Goal: Transaction & Acquisition: Purchase product/service

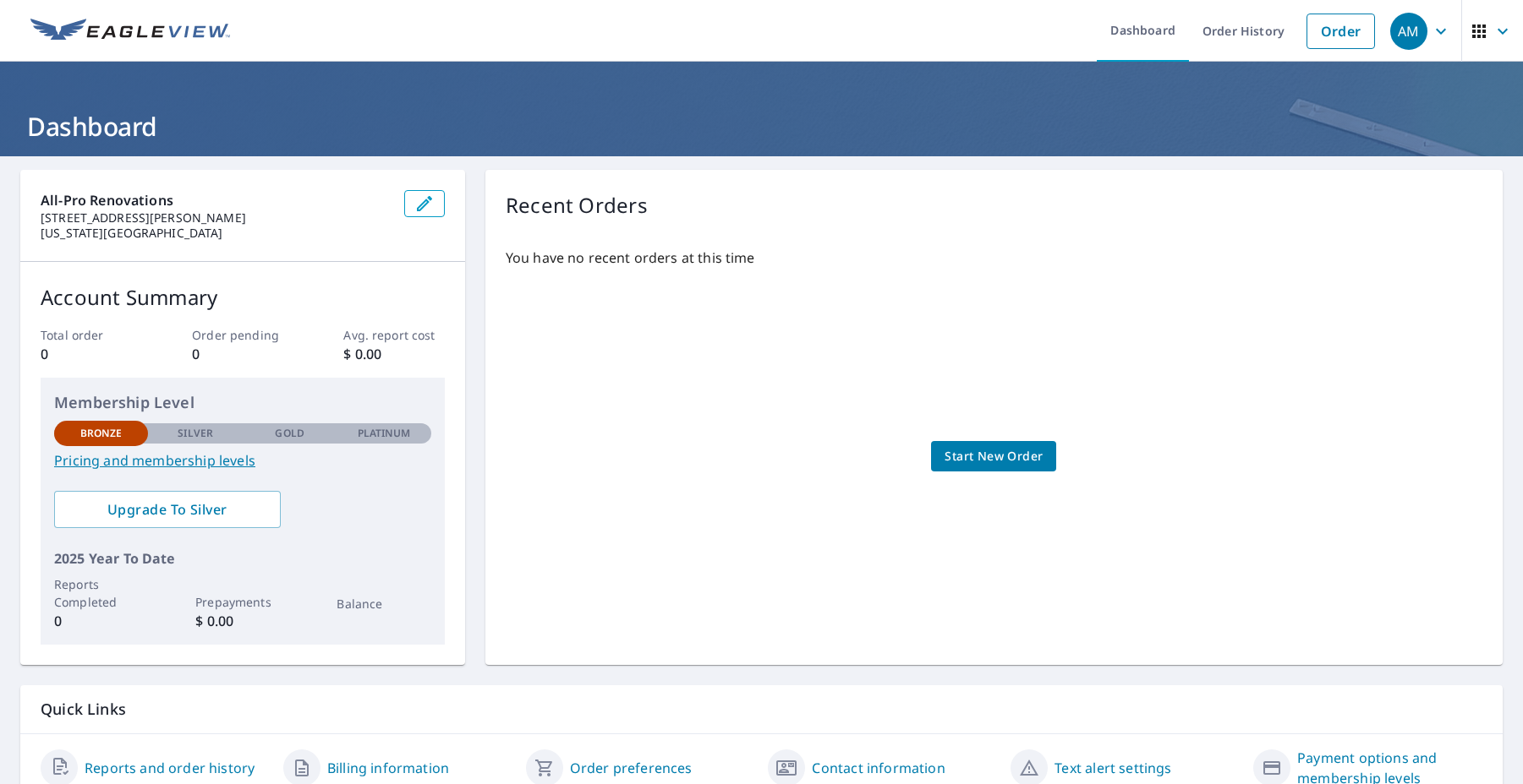
click at [1017, 455] on span "Start New Order" at bounding box center [994, 456] width 98 height 21
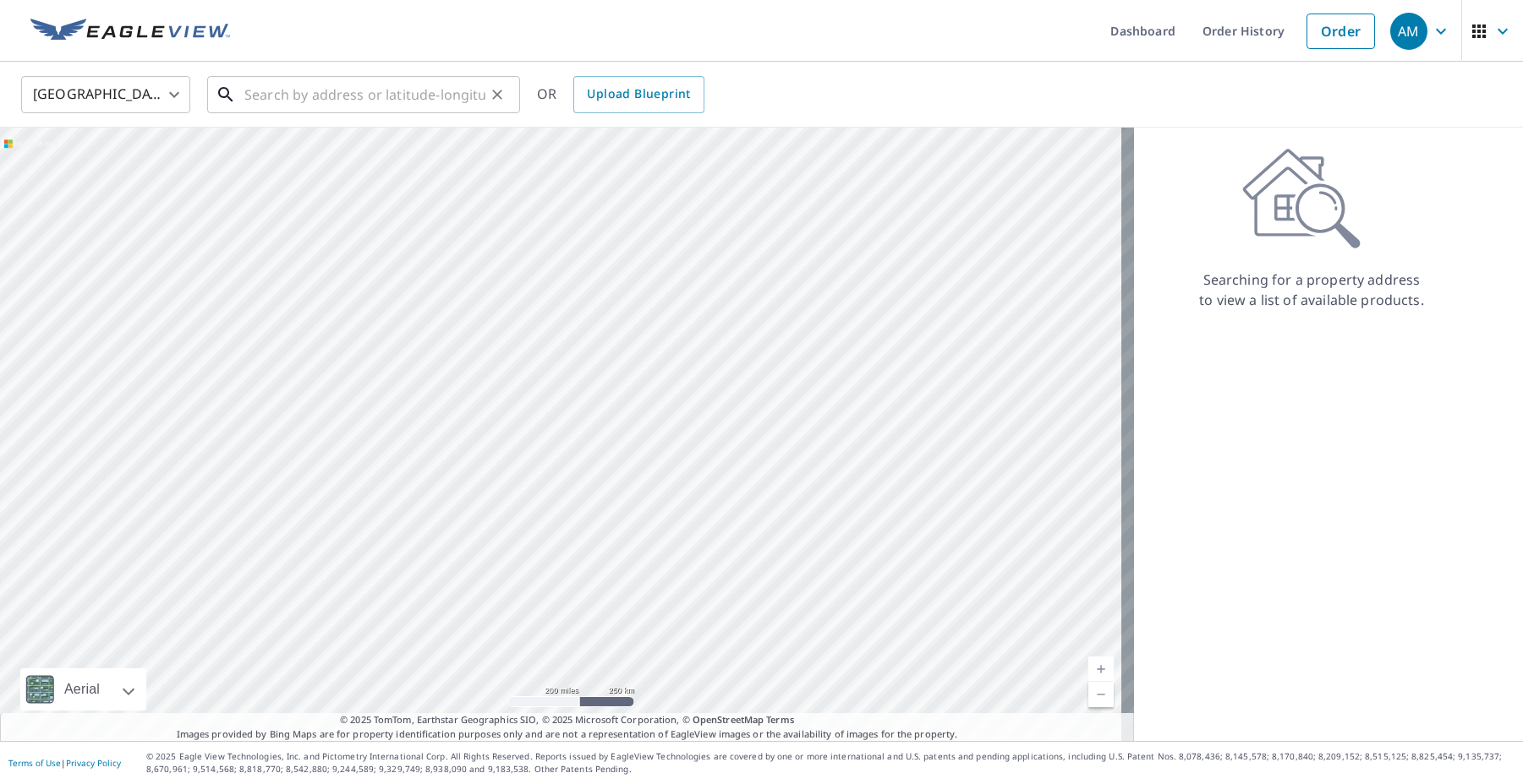
click at [432, 88] on input "text" at bounding box center [364, 95] width 241 height 47
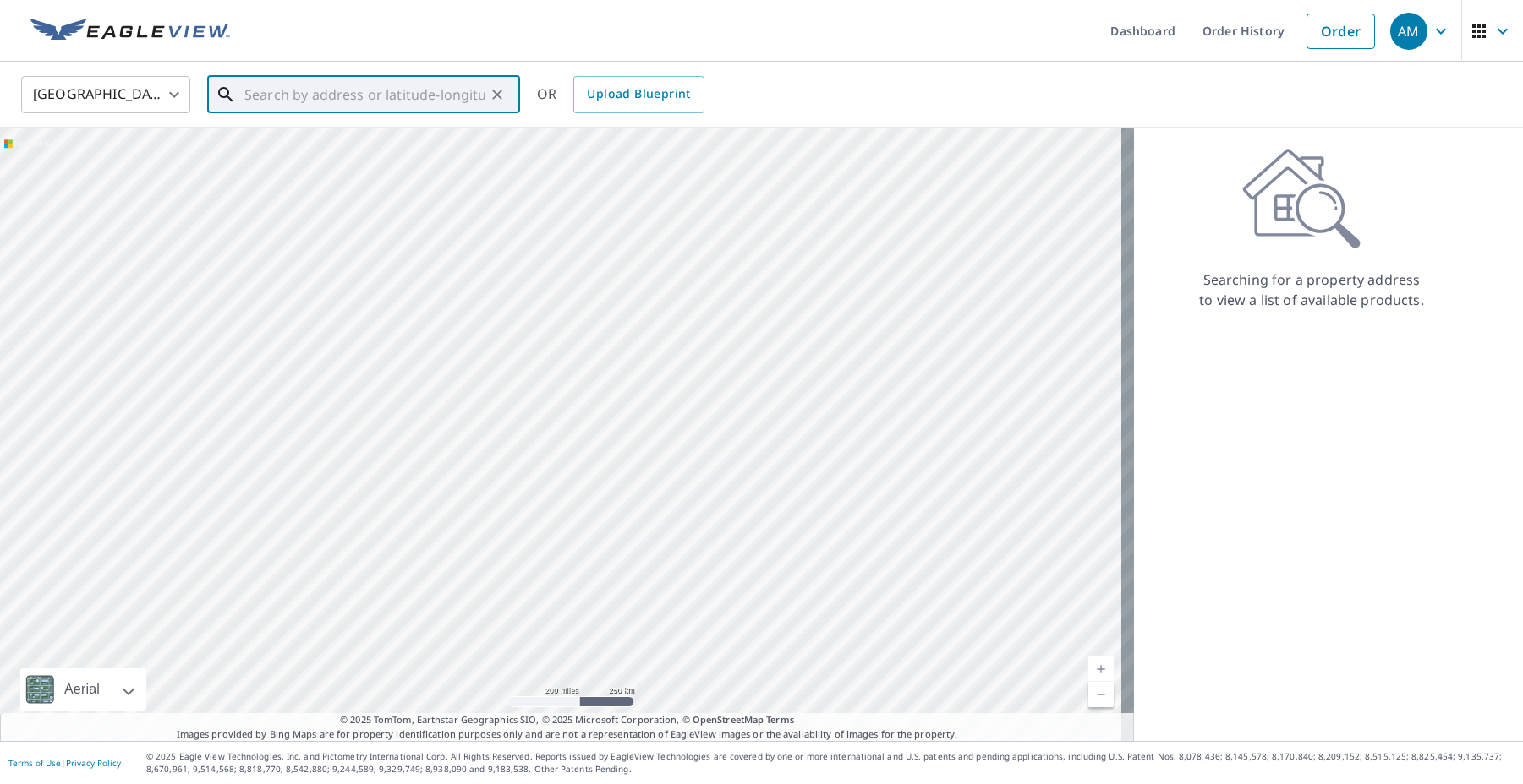
click at [372, 92] on input "text" at bounding box center [364, 95] width 241 height 47
paste input "[STREET_ADDRESS][PERSON_NAME]"
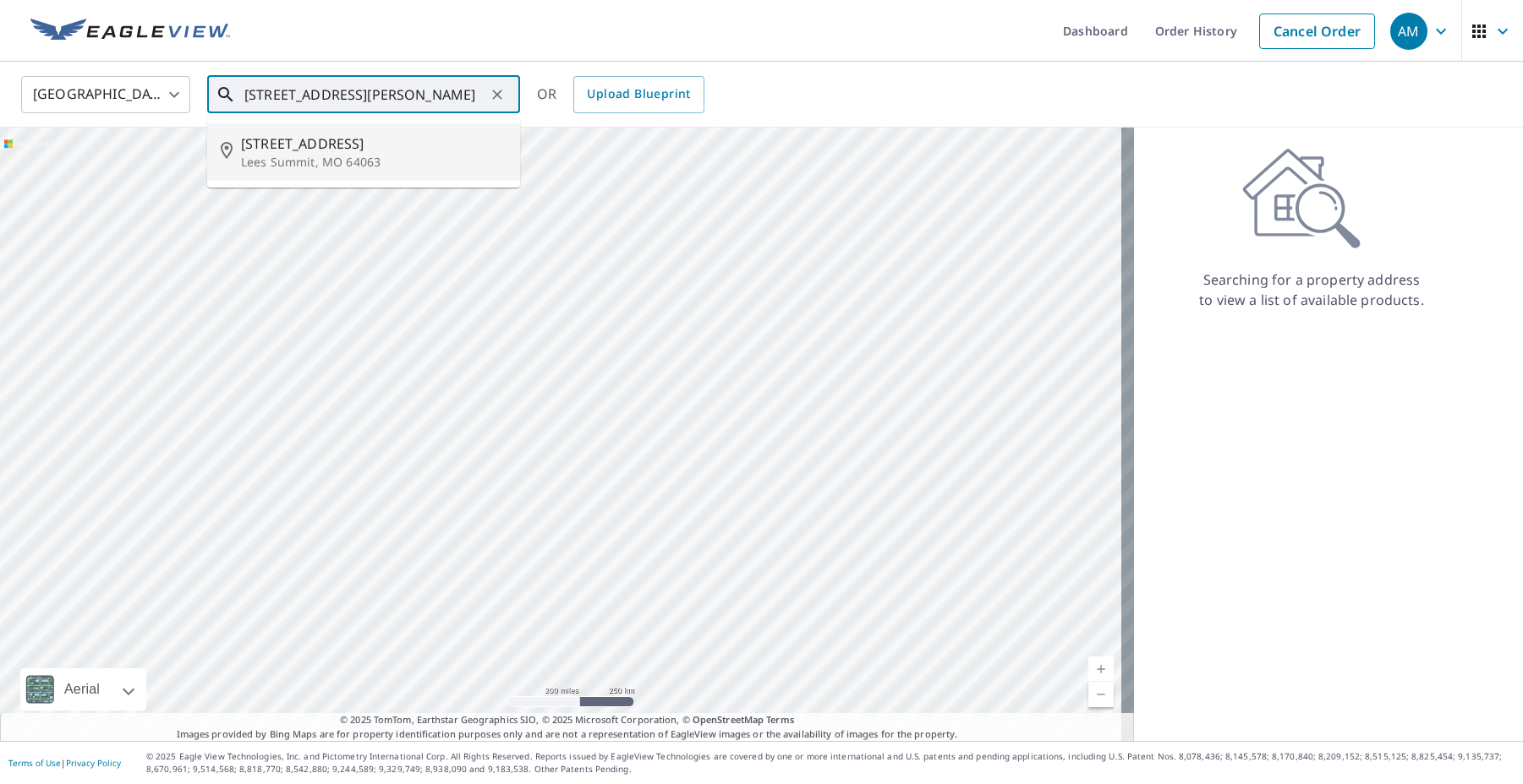
click at [345, 136] on span "[STREET_ADDRESS]" at bounding box center [373, 144] width 265 height 20
type input "[STREET_ADDRESS]"
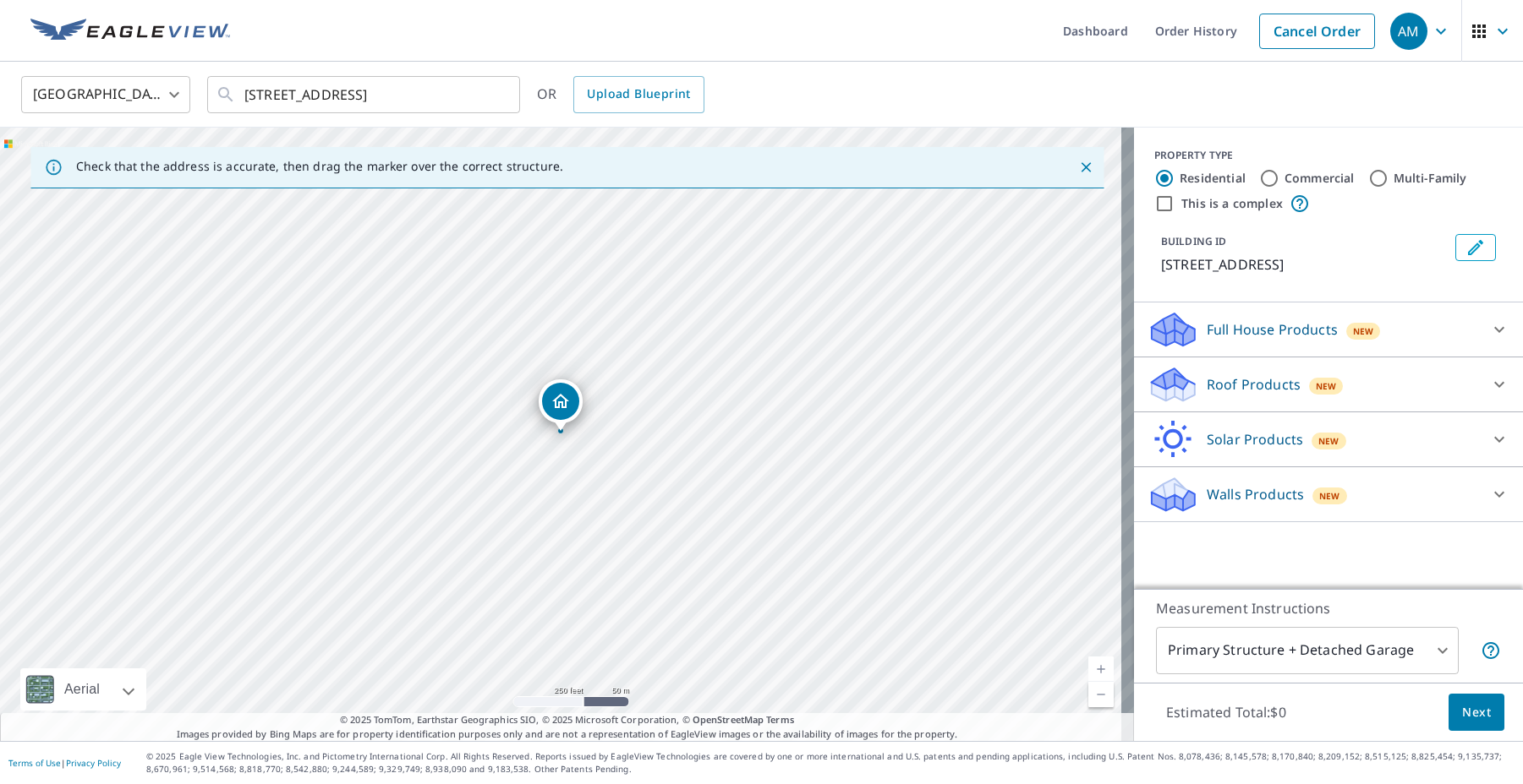
click at [1198, 180] on label "Residential" at bounding box center [1212, 179] width 66 height 17
click at [1174, 180] on input "Residential" at bounding box center [1164, 179] width 20 height 20
click at [1479, 377] on div at bounding box center [1499, 384] width 41 height 41
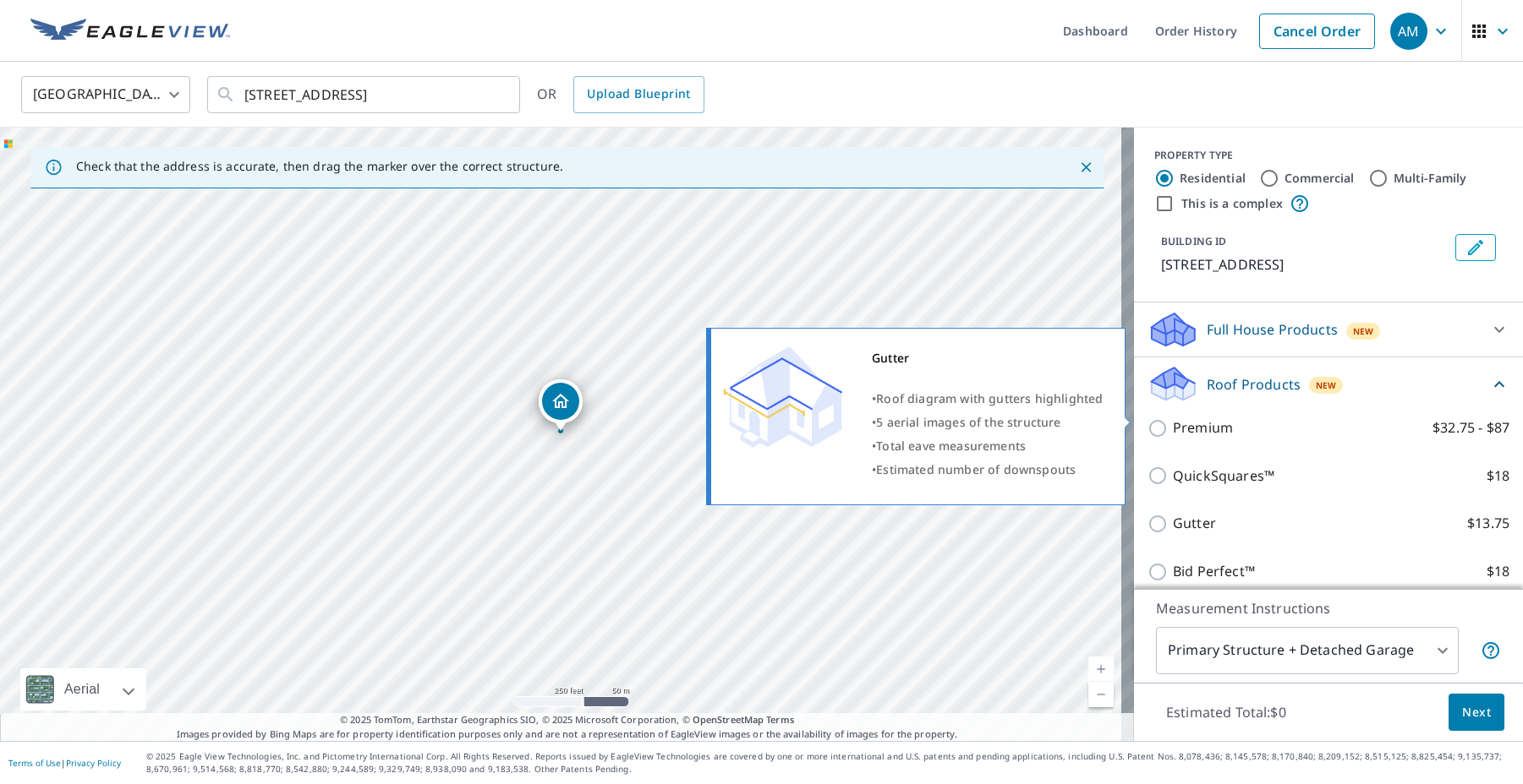
scroll to position [124, 0]
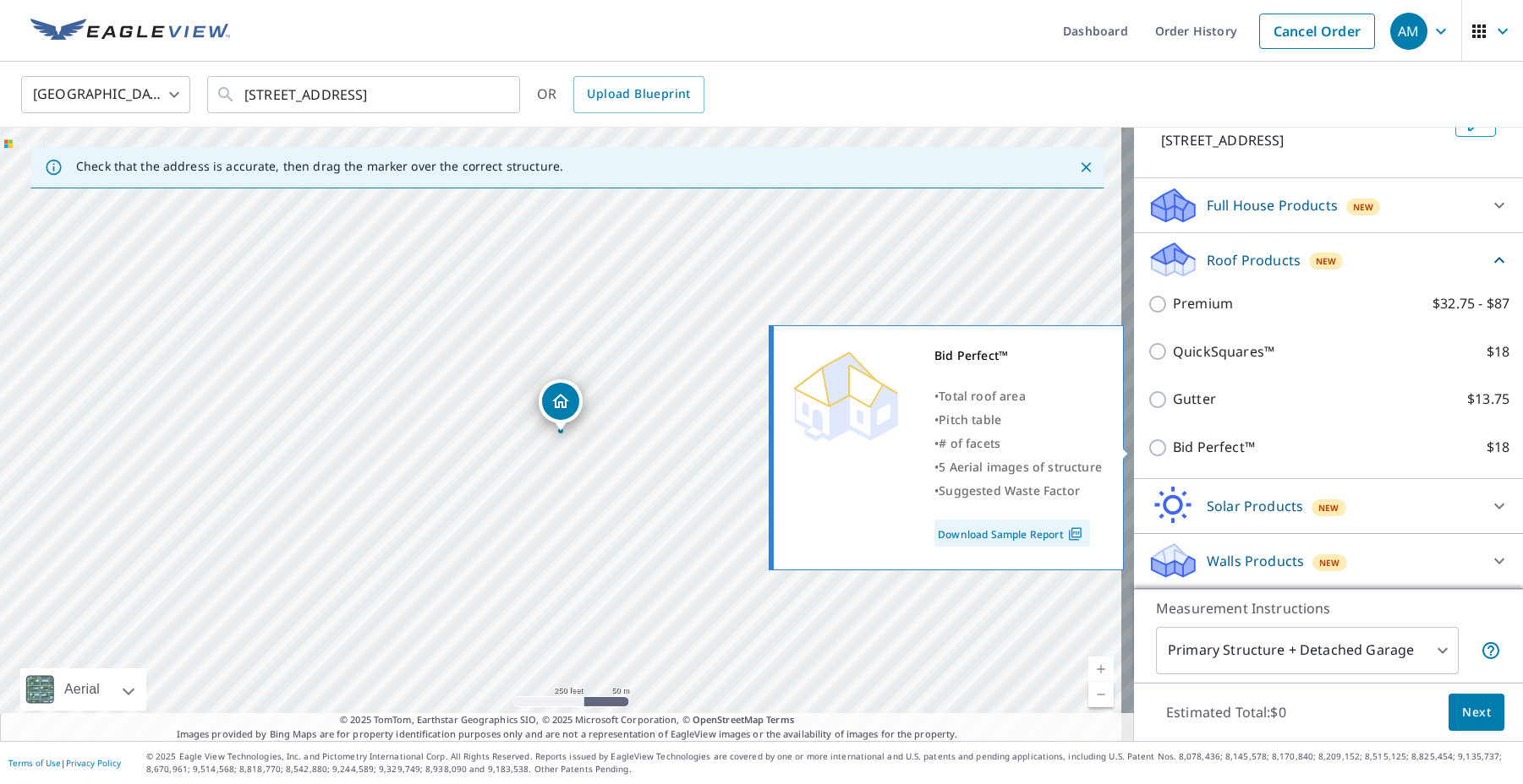
click at [1221, 444] on p "Bid Perfect™" at bounding box center [1213, 447] width 82 height 21
click at [1172, 444] on input "Bid Perfect™ $18" at bounding box center [1160, 448] width 25 height 20
checkbox input "true"
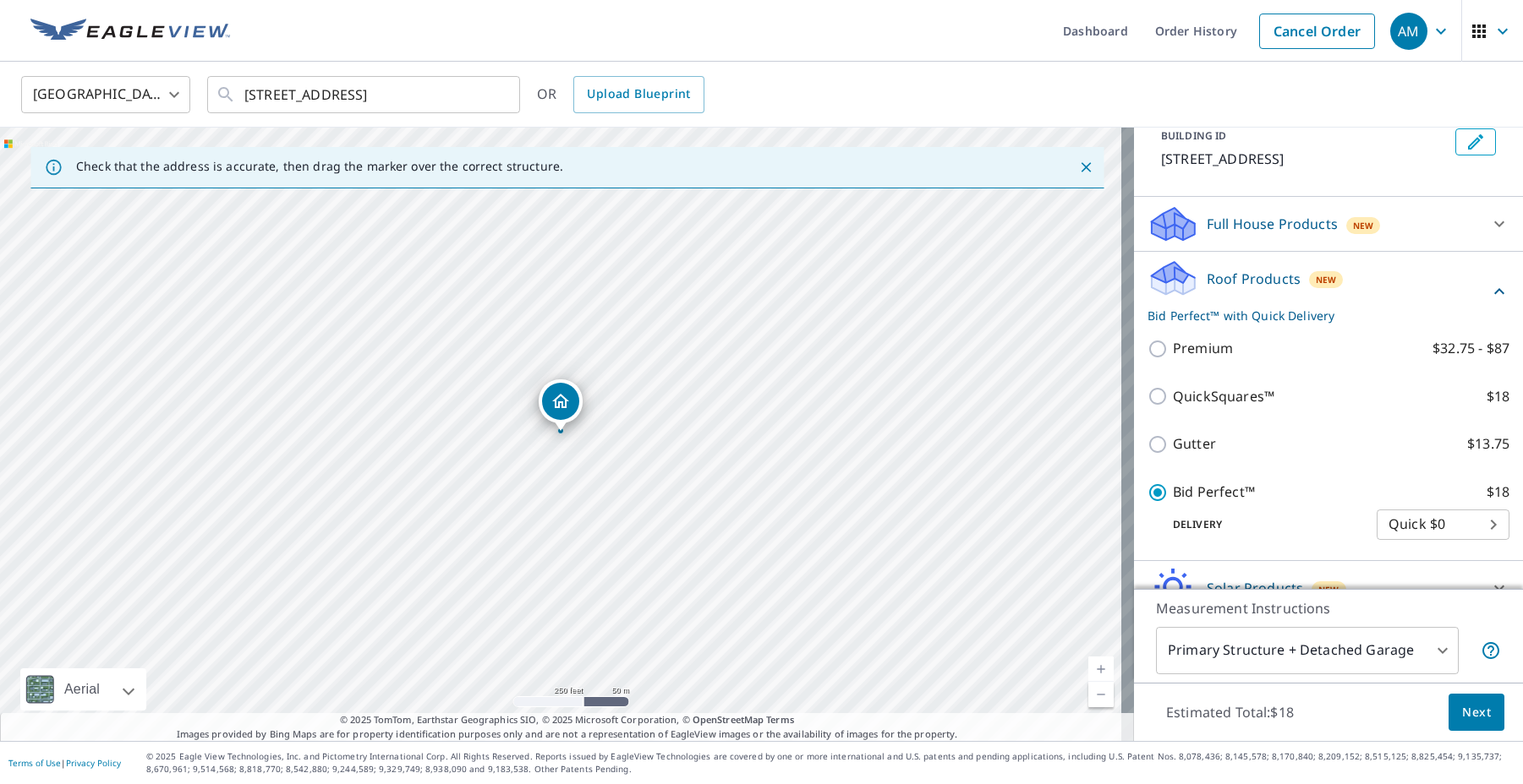
scroll to position [188, 0]
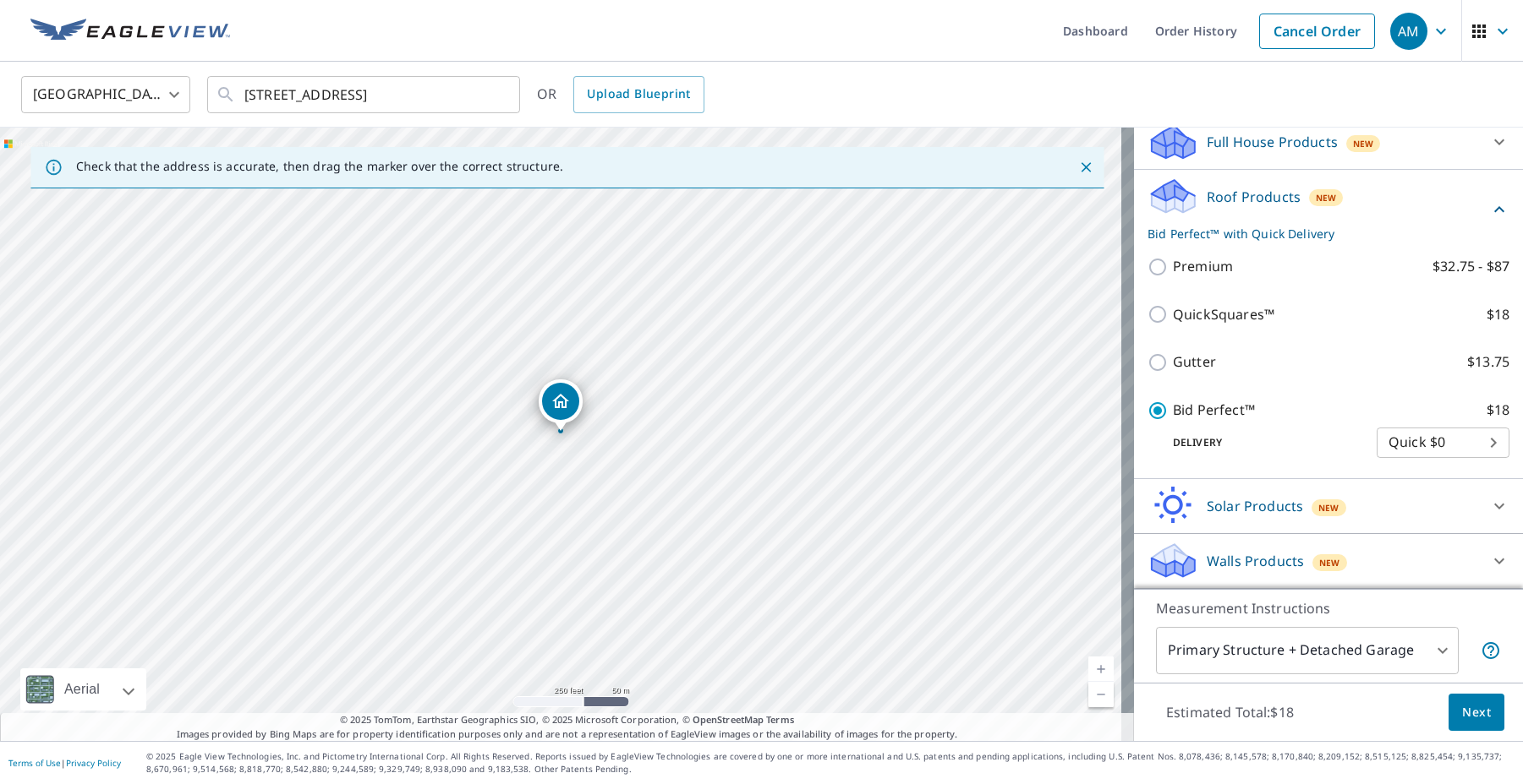
click at [1413, 446] on body "AM AM Dashboard Order History Cancel Order AM [GEOGRAPHIC_DATA] [GEOGRAPHIC_DAT…" at bounding box center [762, 392] width 1523 height 784
click at [1413, 446] on li "Quick $0" at bounding box center [1417, 443] width 133 height 30
click at [1356, 505] on div "Solar Products New" at bounding box center [1312, 505] width 331 height 40
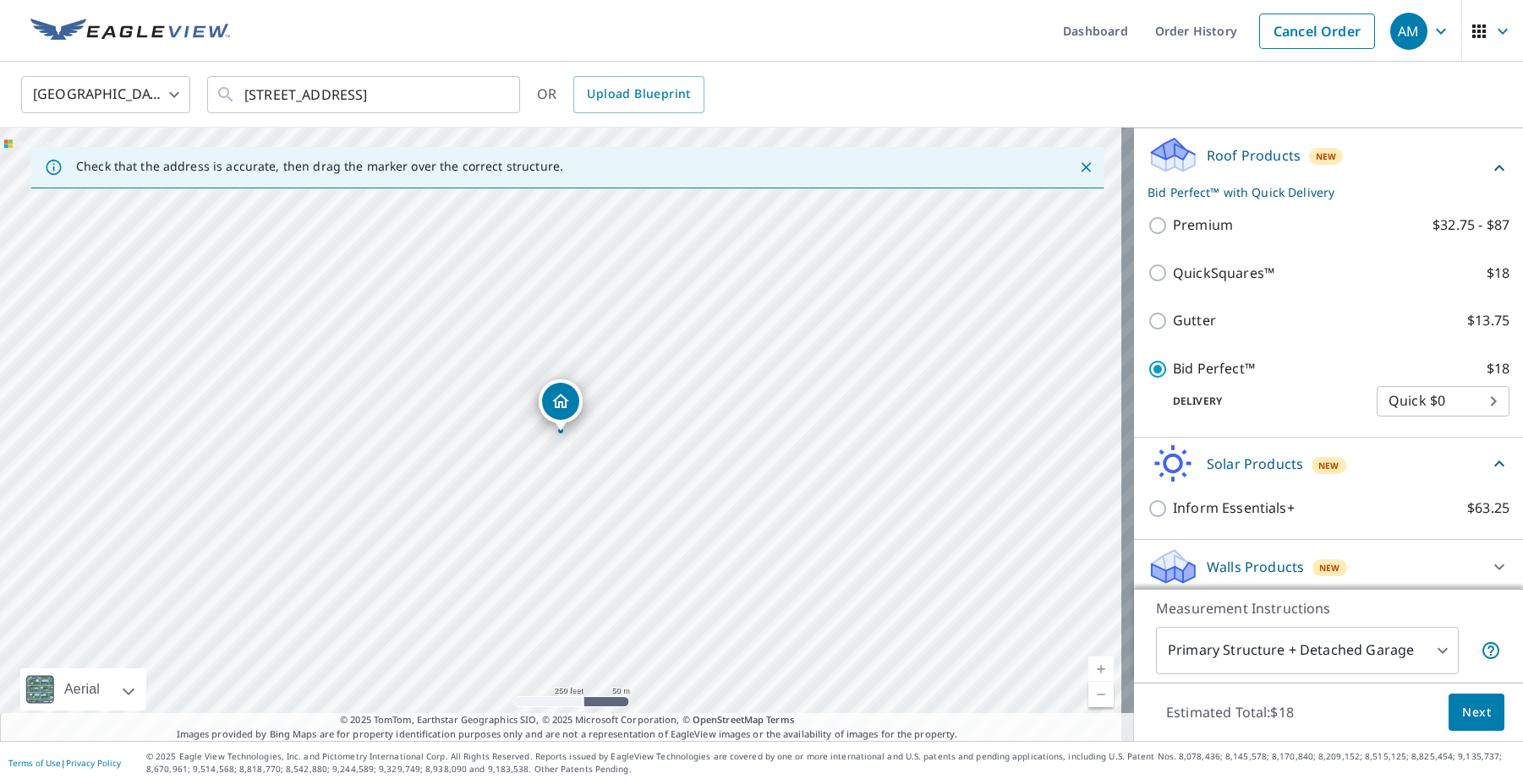
scroll to position [235, 0]
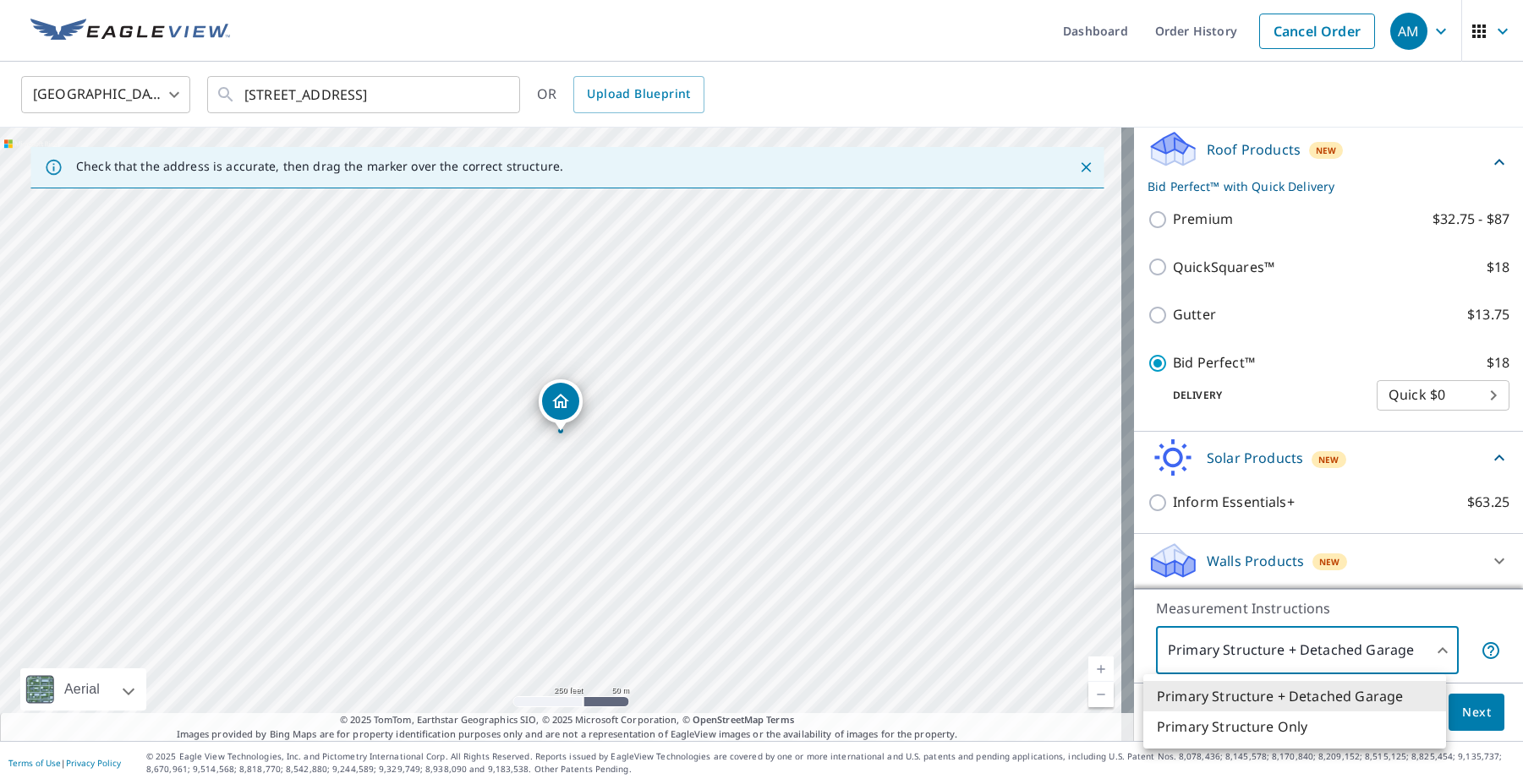
click at [1373, 655] on body "AM AM Dashboard Order History Cancel Order AM [GEOGRAPHIC_DATA] [GEOGRAPHIC_DAT…" at bounding box center [762, 392] width 1523 height 784
click at [1386, 646] on div at bounding box center [762, 392] width 1523 height 784
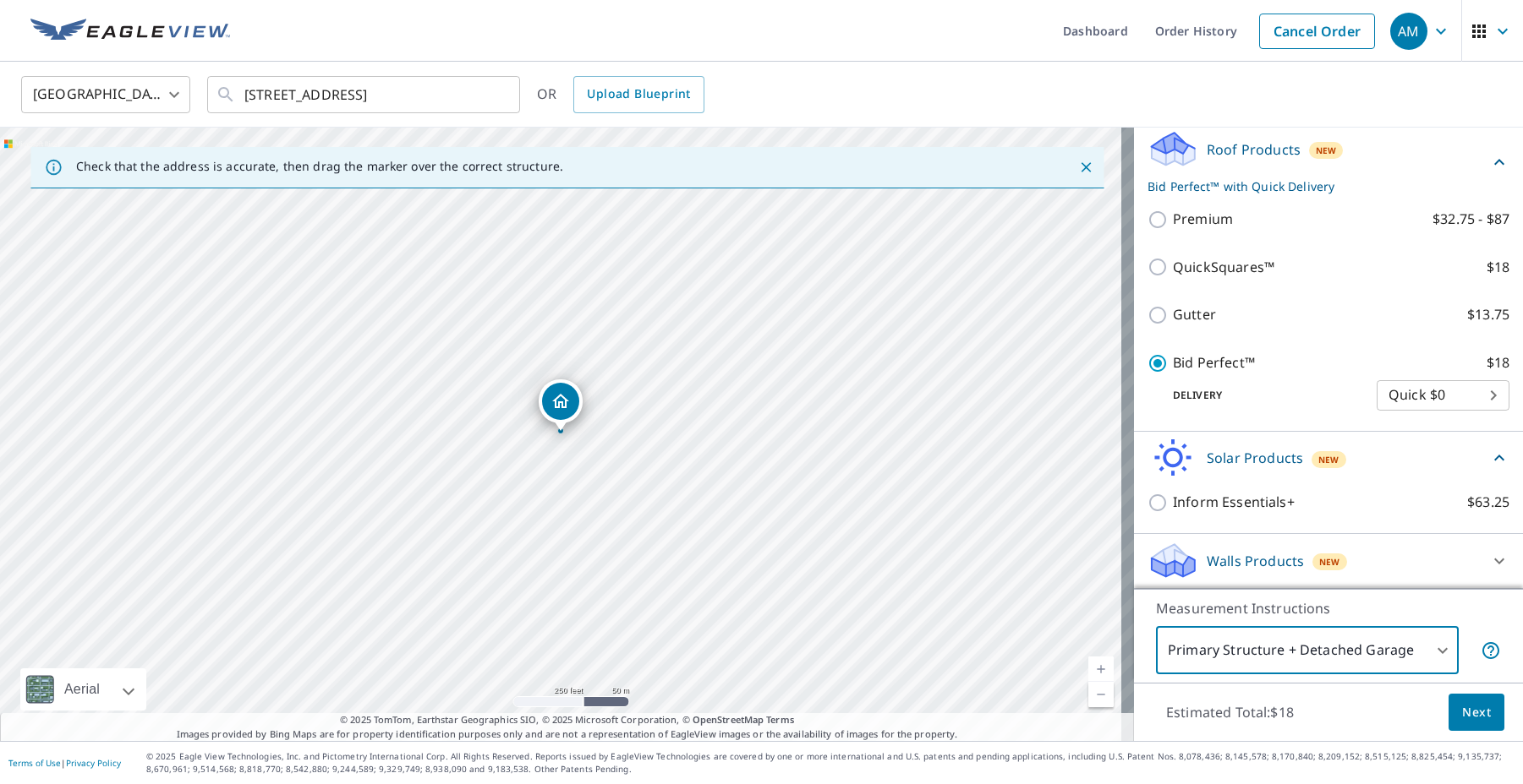
click at [1462, 710] on span "Next" at bounding box center [1476, 712] width 29 height 21
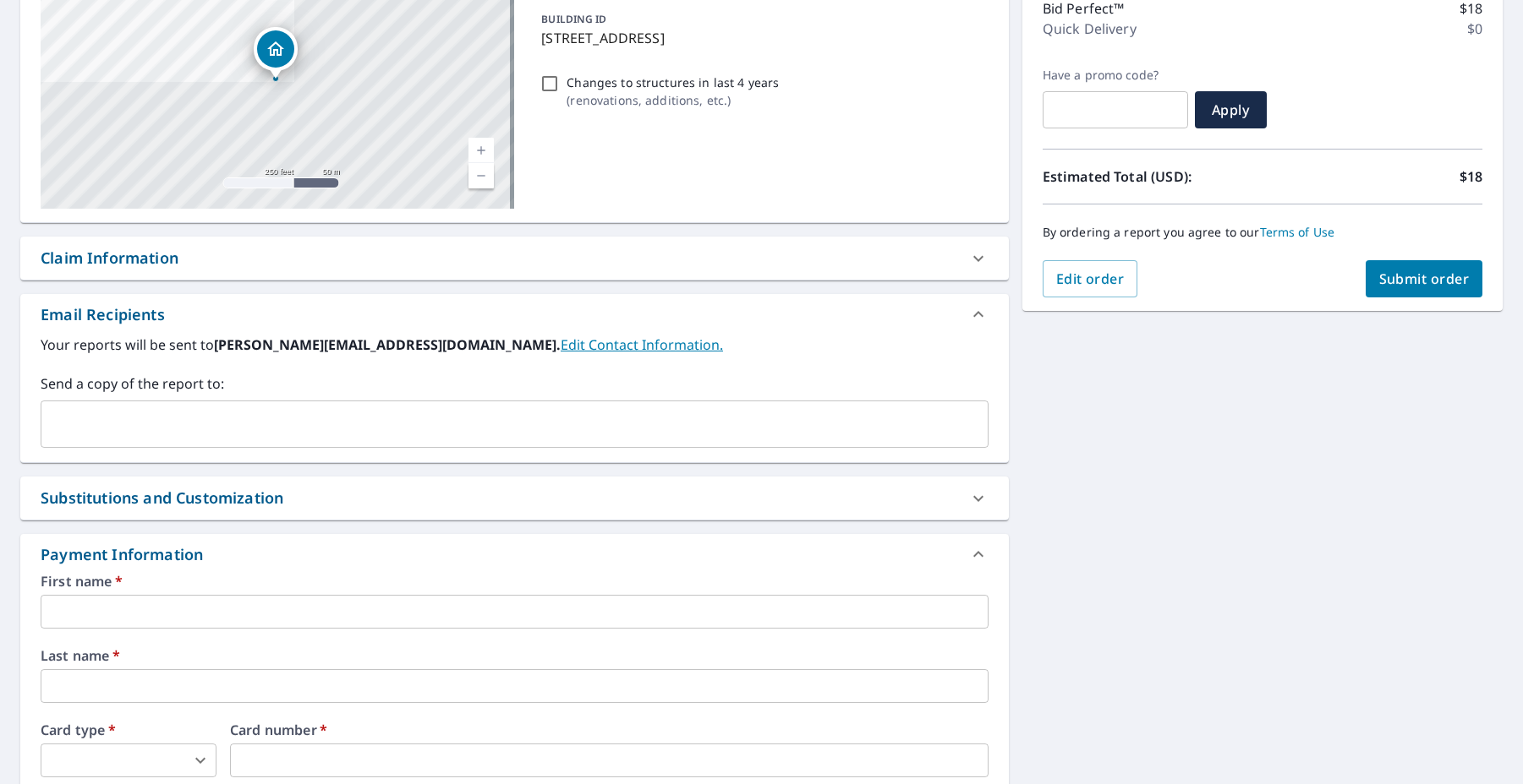
scroll to position [330, 0]
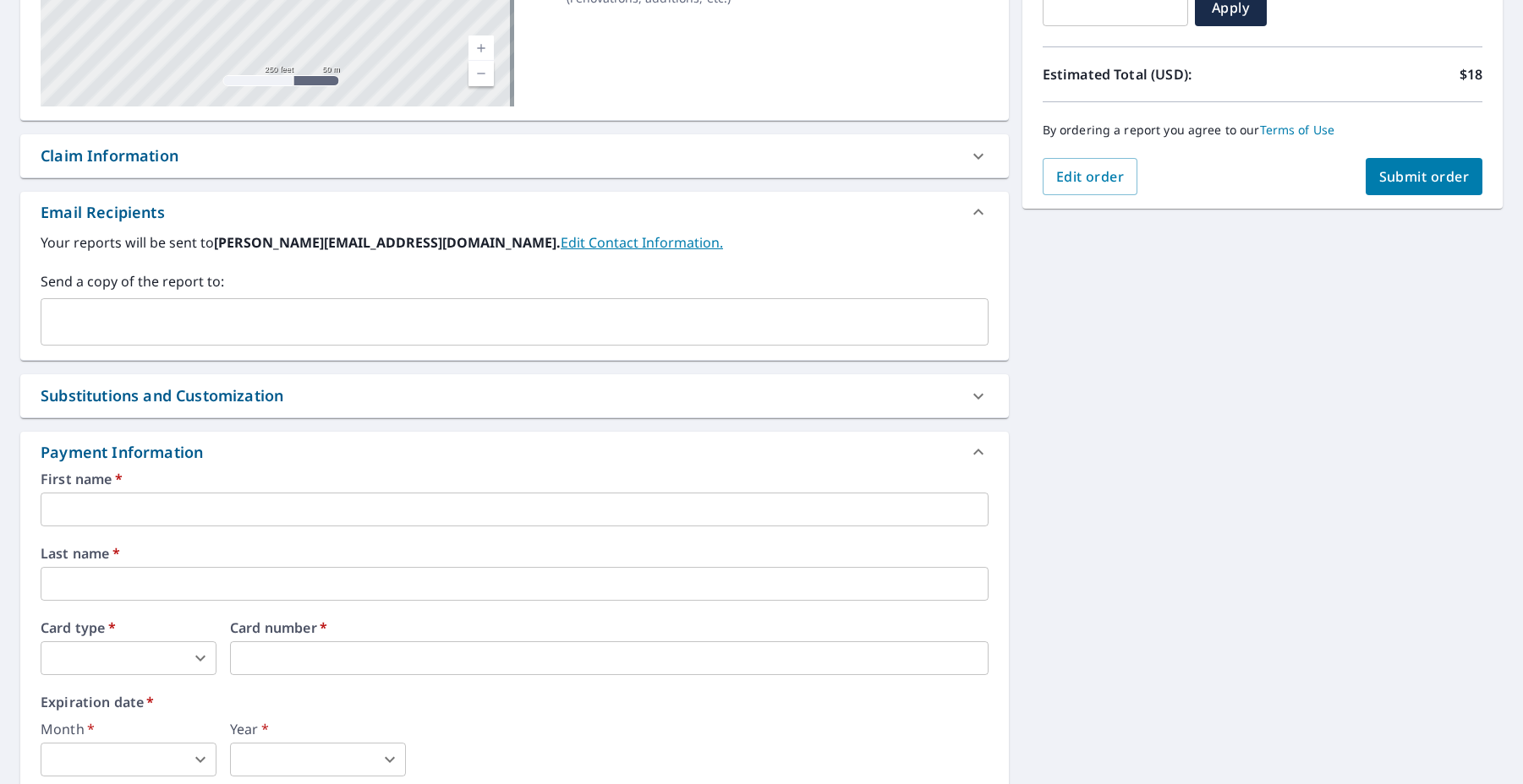
click at [153, 314] on input "text" at bounding box center [501, 322] width 907 height 32
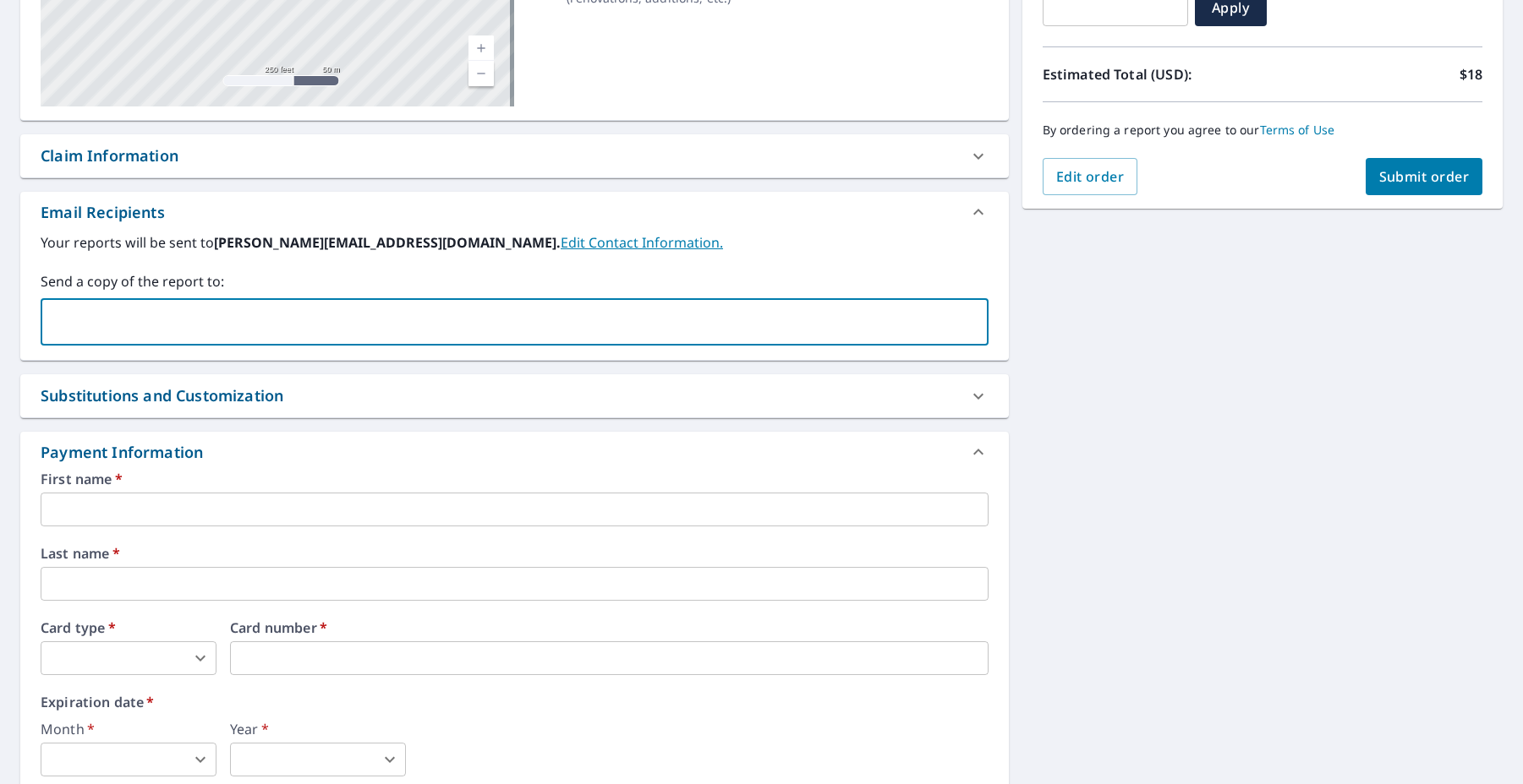
type input "[PERSON_NAME][EMAIL_ADDRESS][DOMAIN_NAME]"
type input "[PERSON_NAME]"
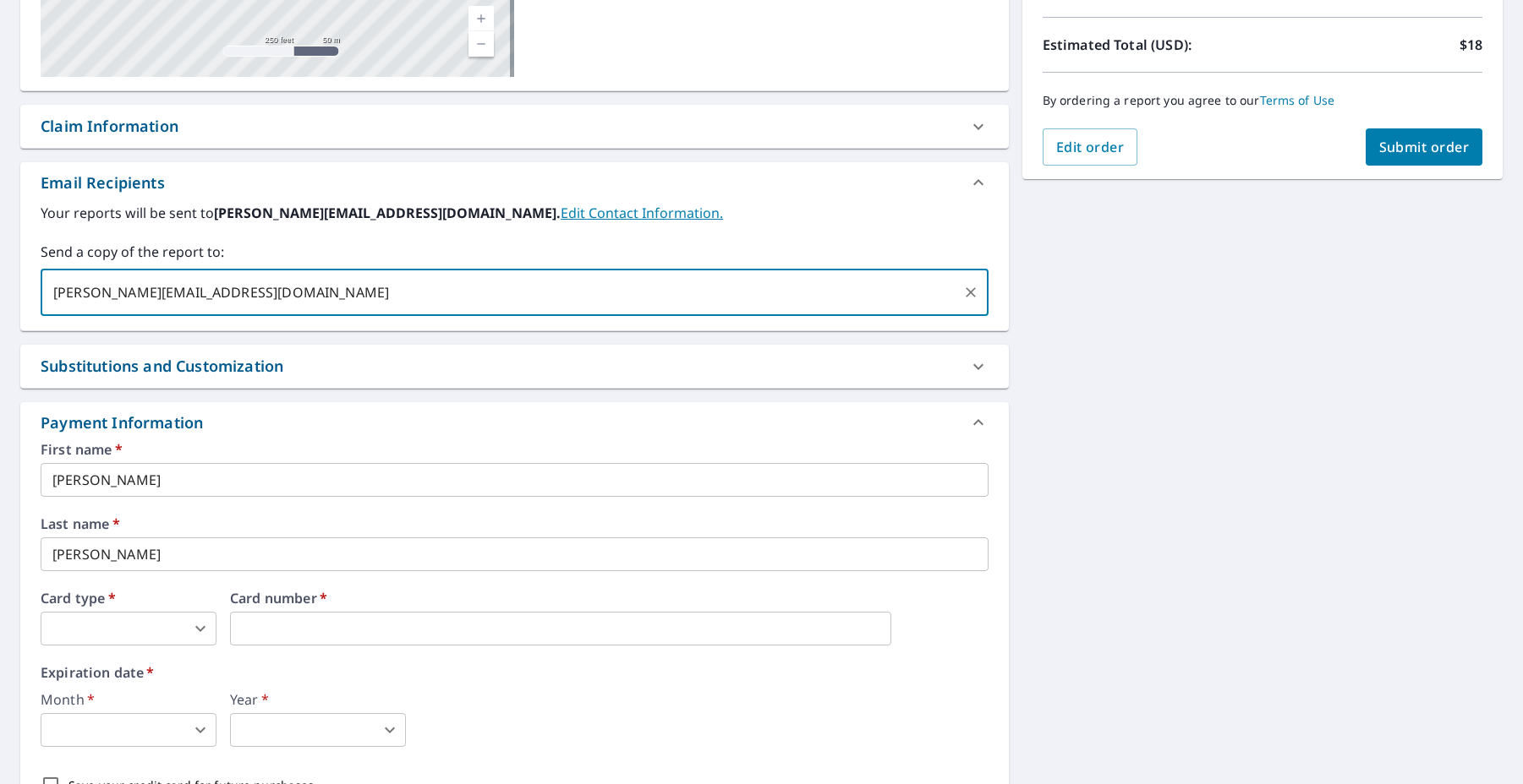
scroll to position [466, 0]
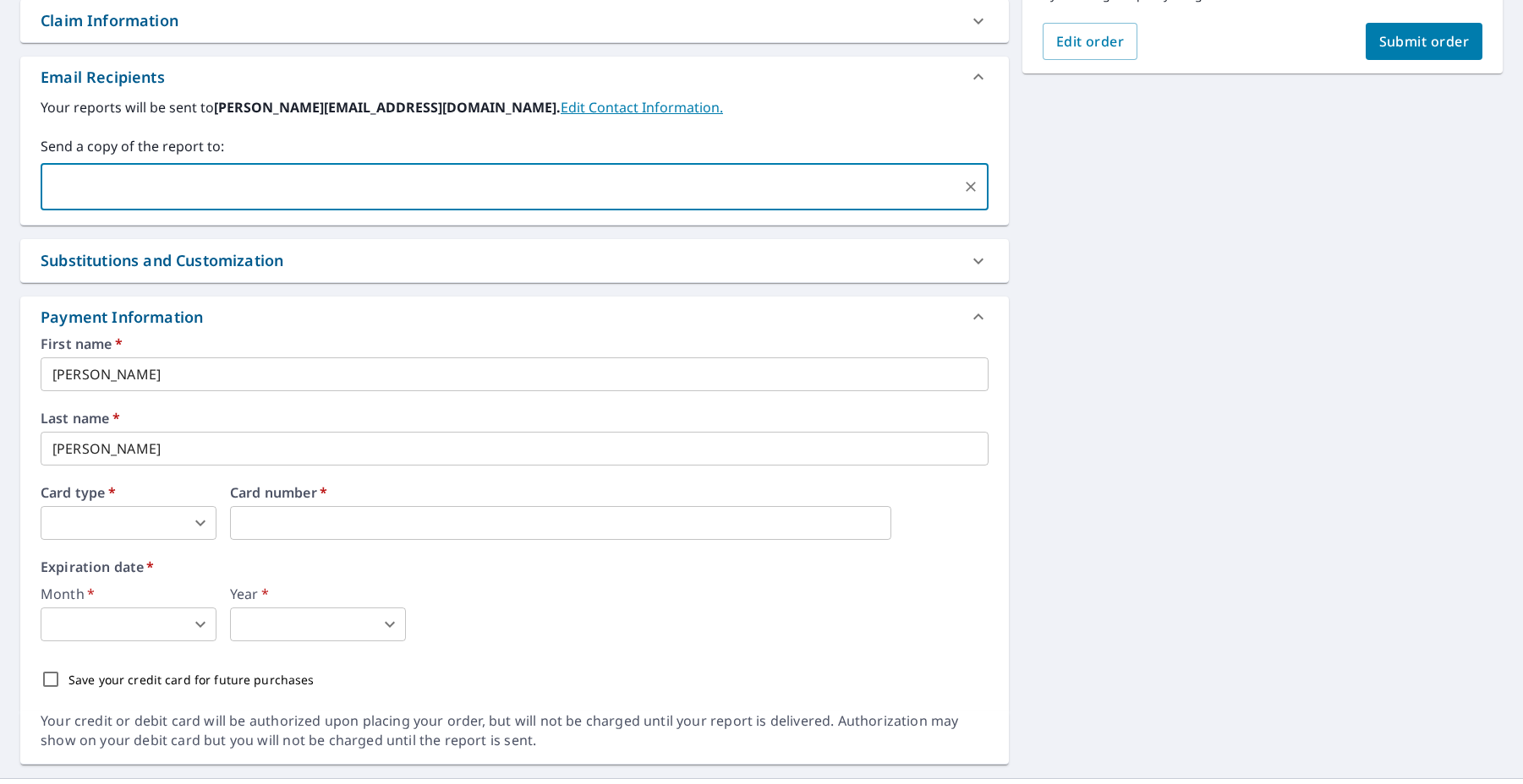
click at [140, 532] on body "AM AM Dashboard Order History Cancel Order AM Dashboard / Finalize Order Finali…" at bounding box center [762, 392] width 1523 height 784
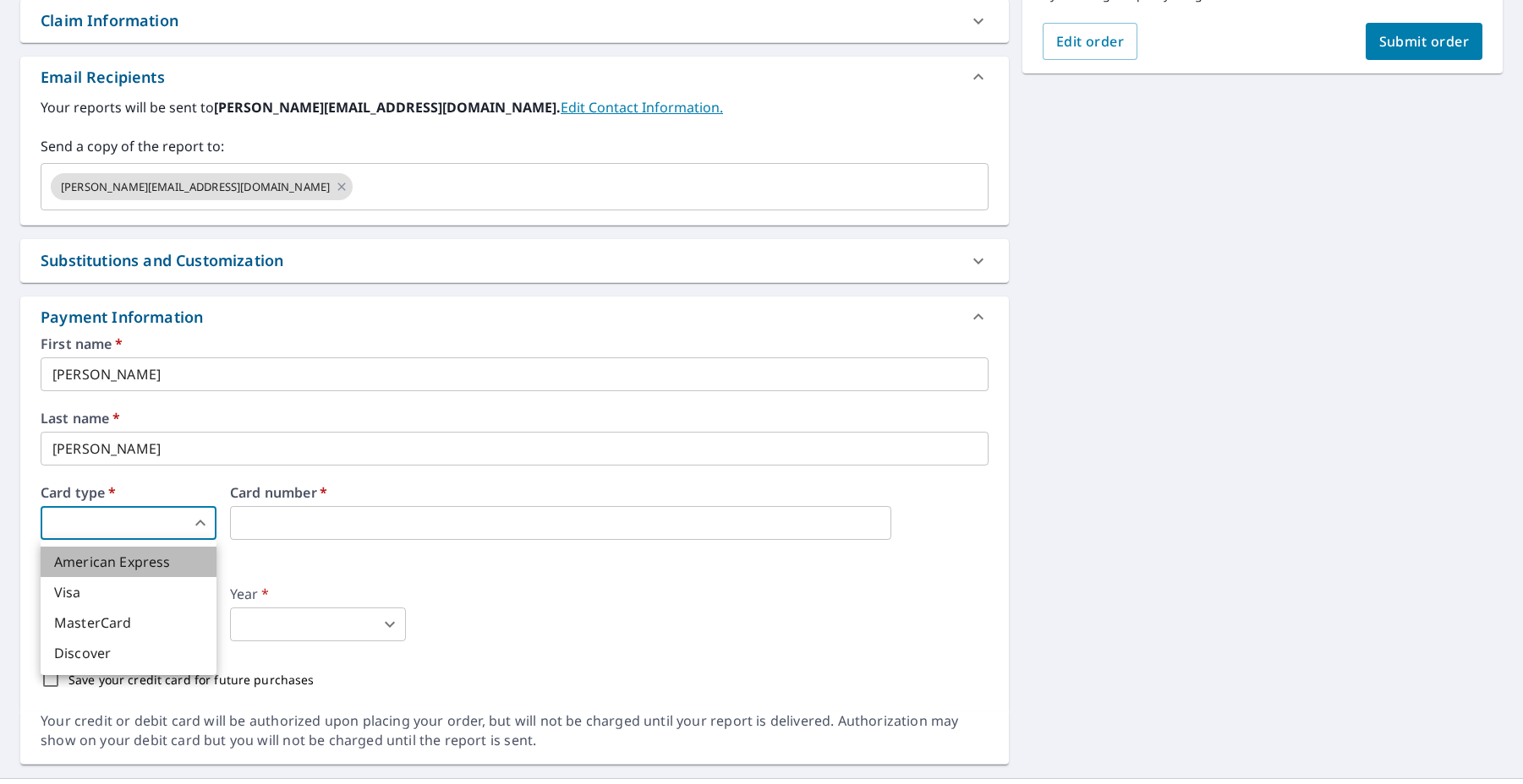
click at [130, 564] on li "American Express" at bounding box center [129, 562] width 176 height 30
type input "1"
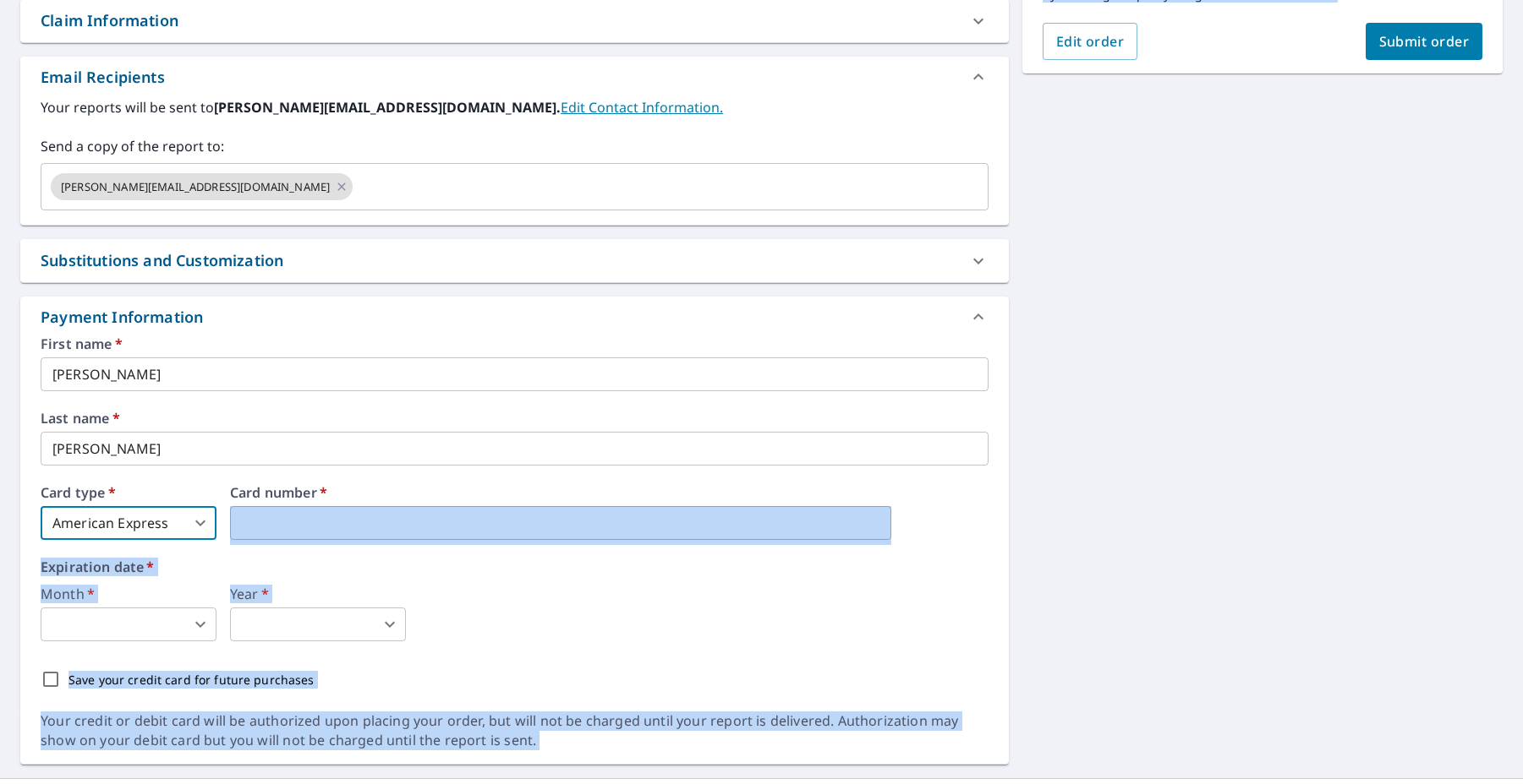
drag, startPoint x: 309, startPoint y: 540, endPoint x: 316, endPoint y: 531, distance: 11.4
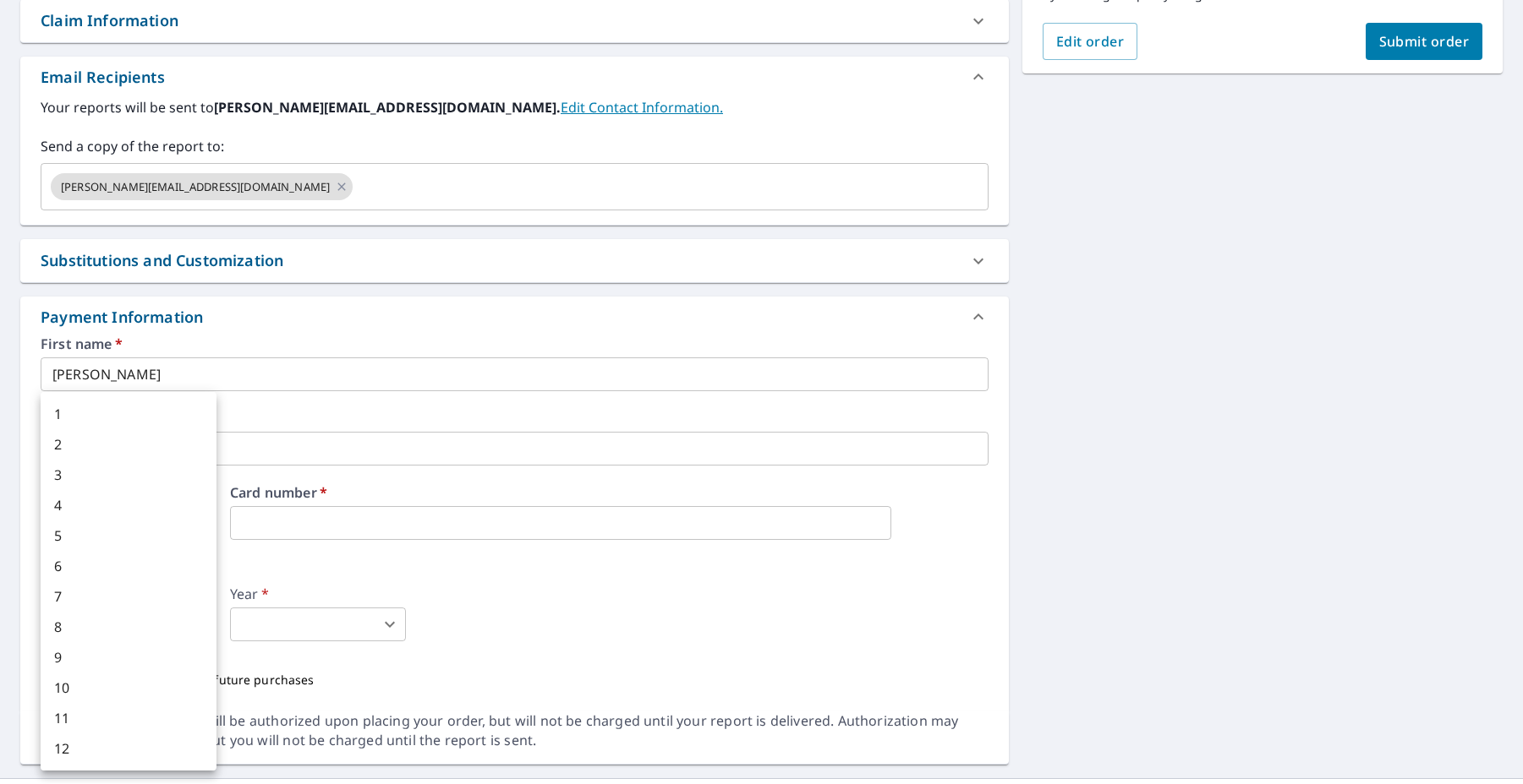
click at [119, 624] on body "AM AM Dashboard Order History Cancel Order AM Dashboard / Finalize Order Finali…" at bounding box center [762, 392] width 1523 height 784
click at [106, 717] on li "11" at bounding box center [129, 718] width 176 height 30
type input "11"
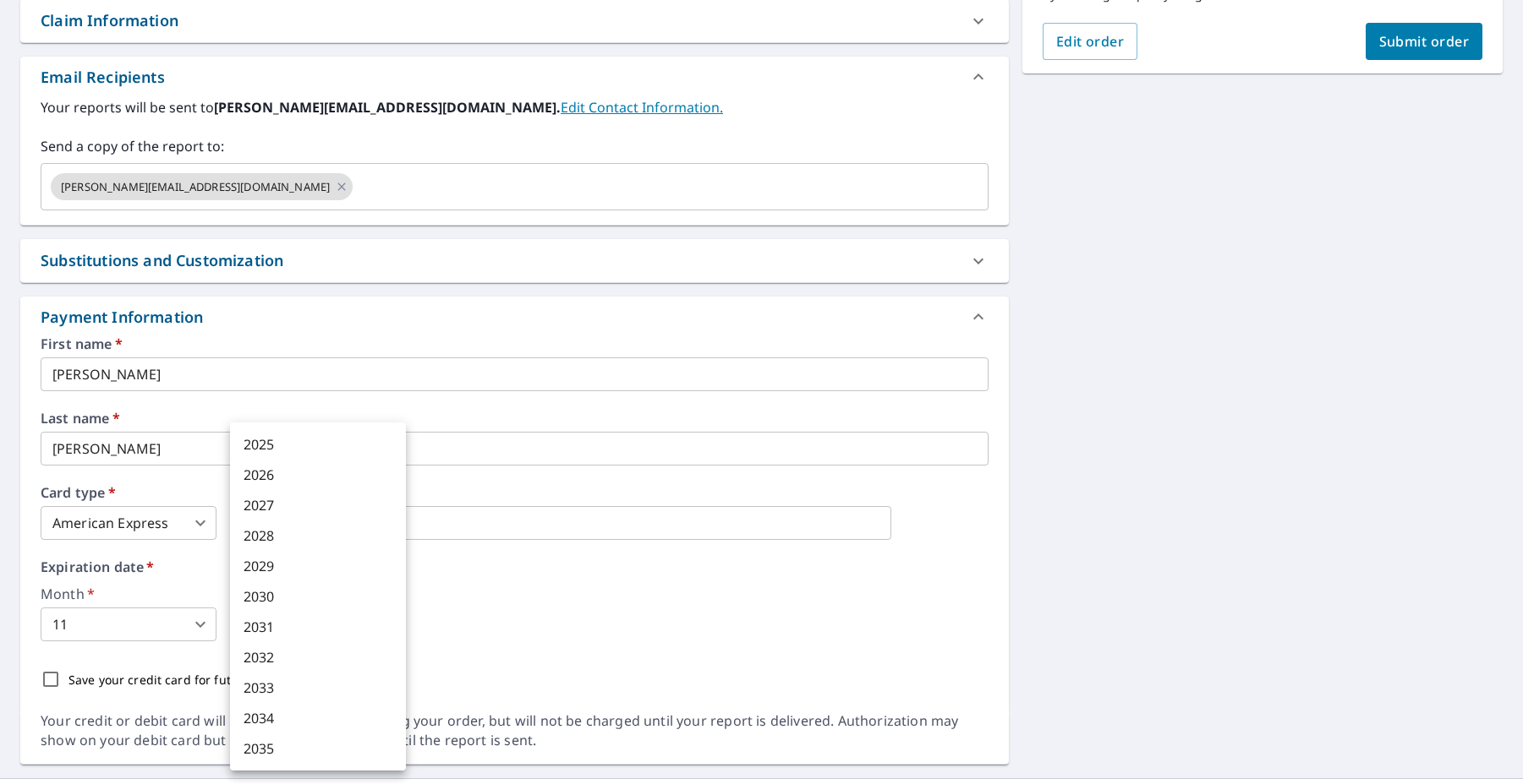
click at [280, 640] on body "AM AM Dashboard Order History Cancel Order AM Dashboard / Finalize Order Finali…" at bounding box center [762, 392] width 1523 height 784
click at [291, 543] on li "2028" at bounding box center [318, 536] width 176 height 30
type input "2028"
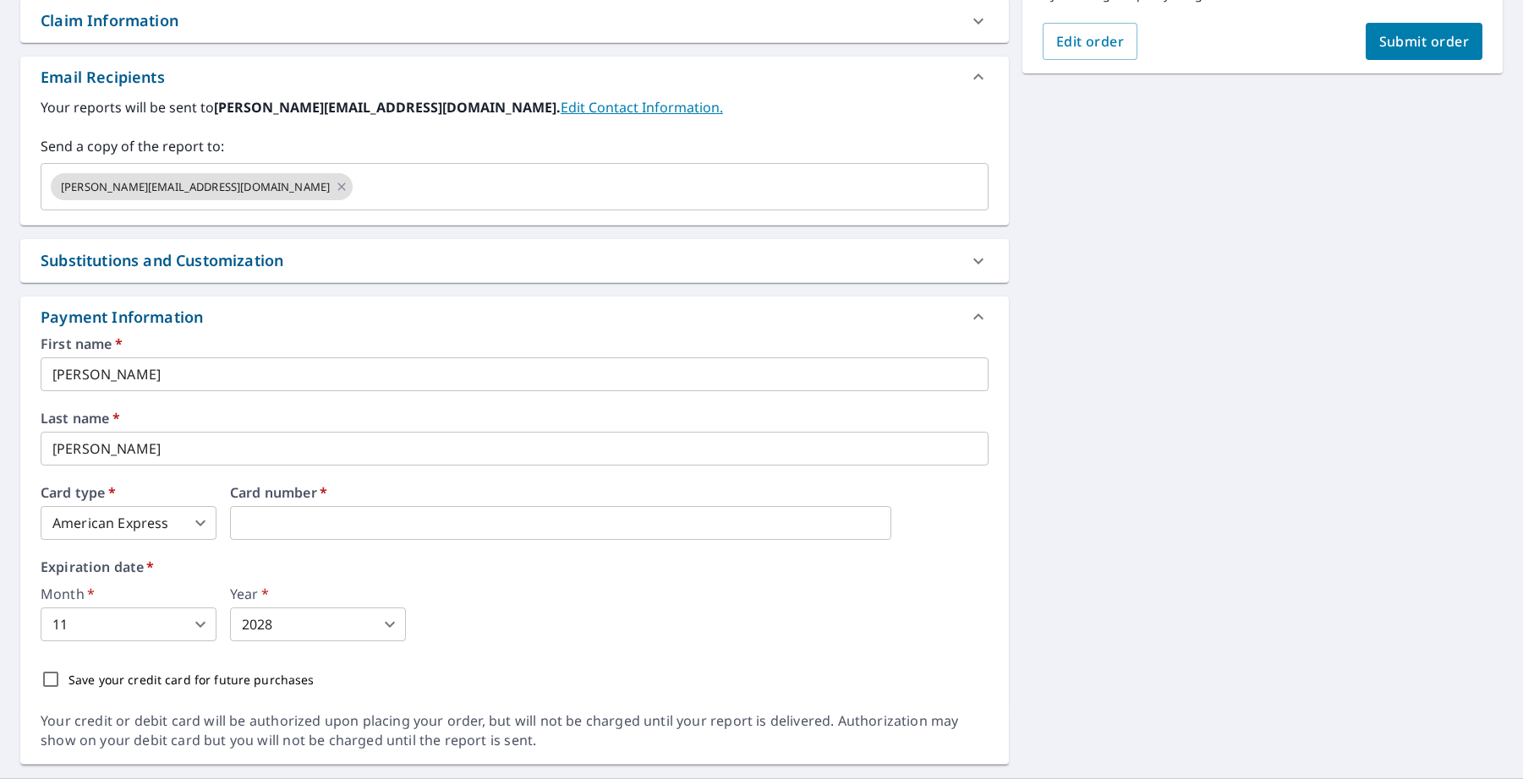
click at [83, 682] on p "Save your credit card for future purchases" at bounding box center [191, 679] width 246 height 18
click at [69, 682] on input "Save your credit card for future purchases" at bounding box center [51, 680] width 36 height 36
checkbox input "true"
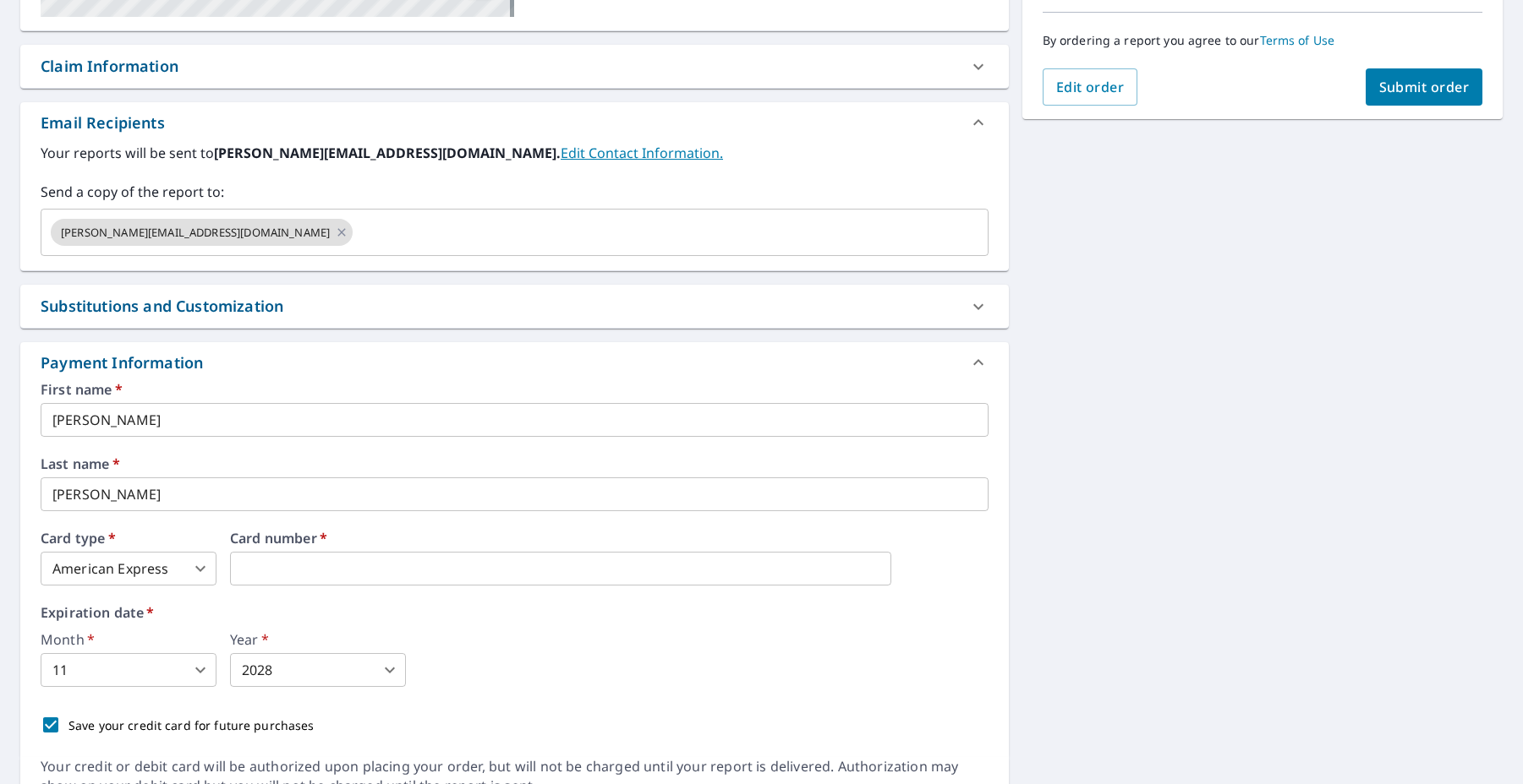
scroll to position [402, 0]
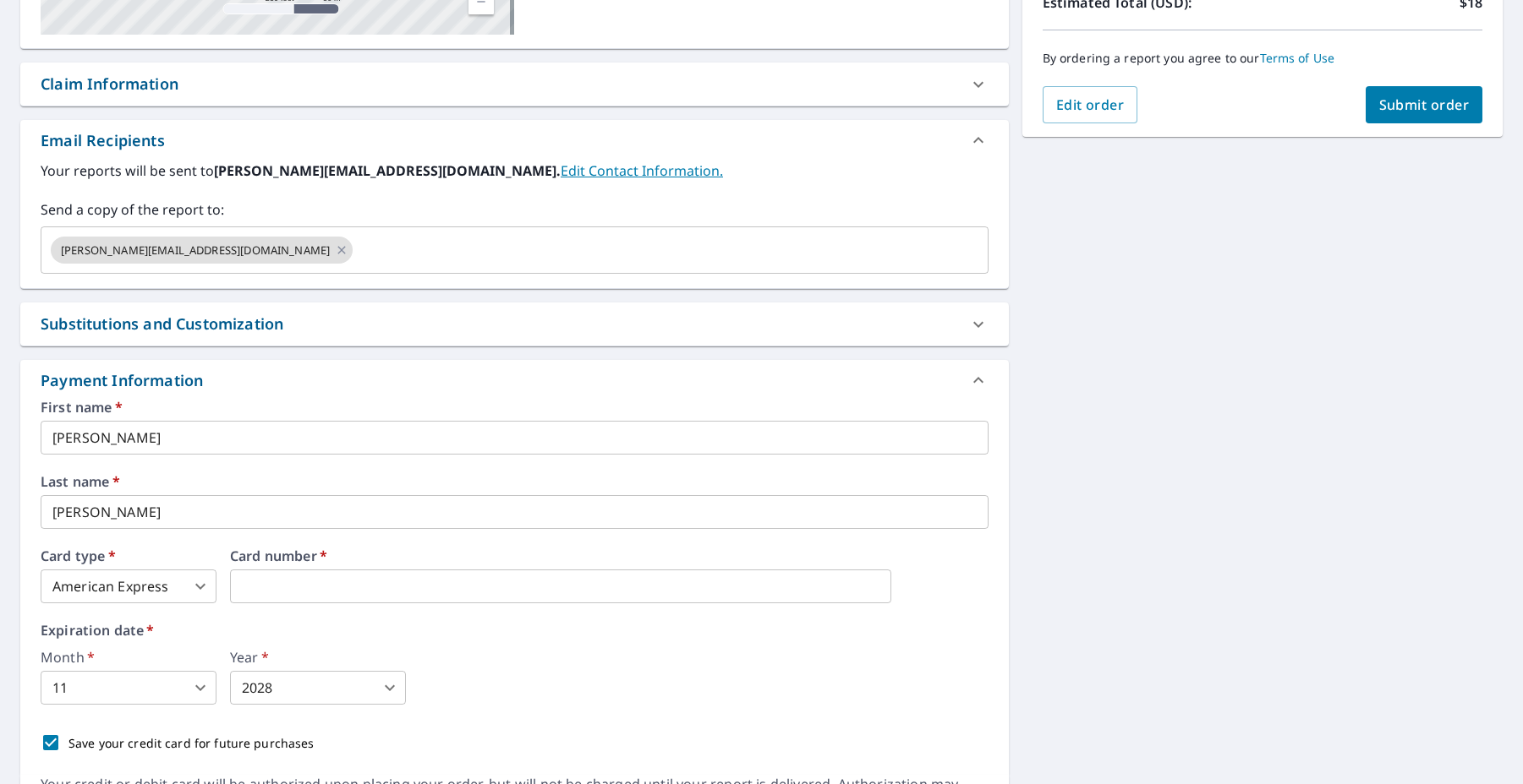
click at [1439, 84] on div "By ordering a report you agree to our Terms of Use" at bounding box center [1262, 58] width 440 height 56
click at [1421, 106] on span "Submit order" at bounding box center [1424, 105] width 91 height 19
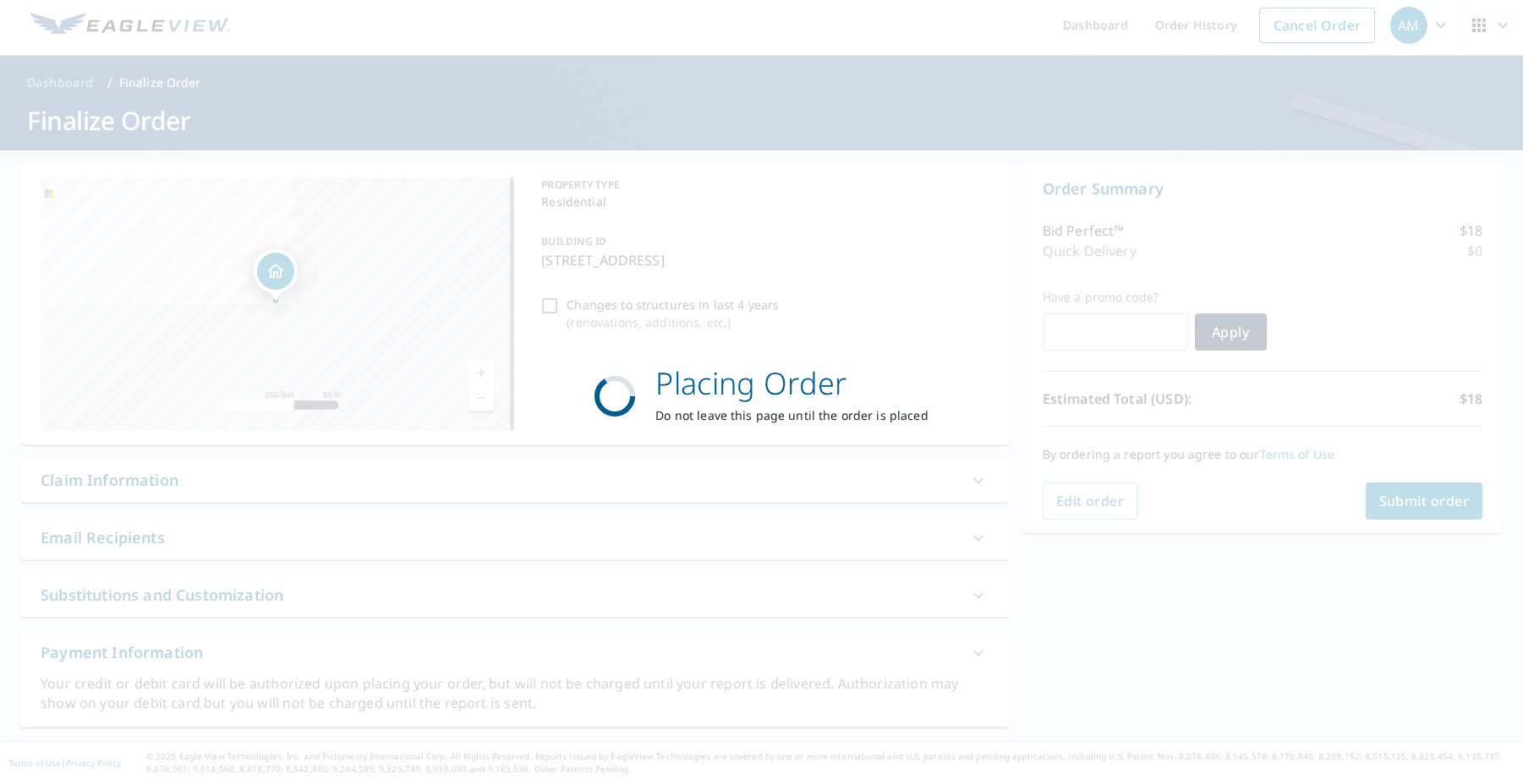
scroll to position [6, 0]
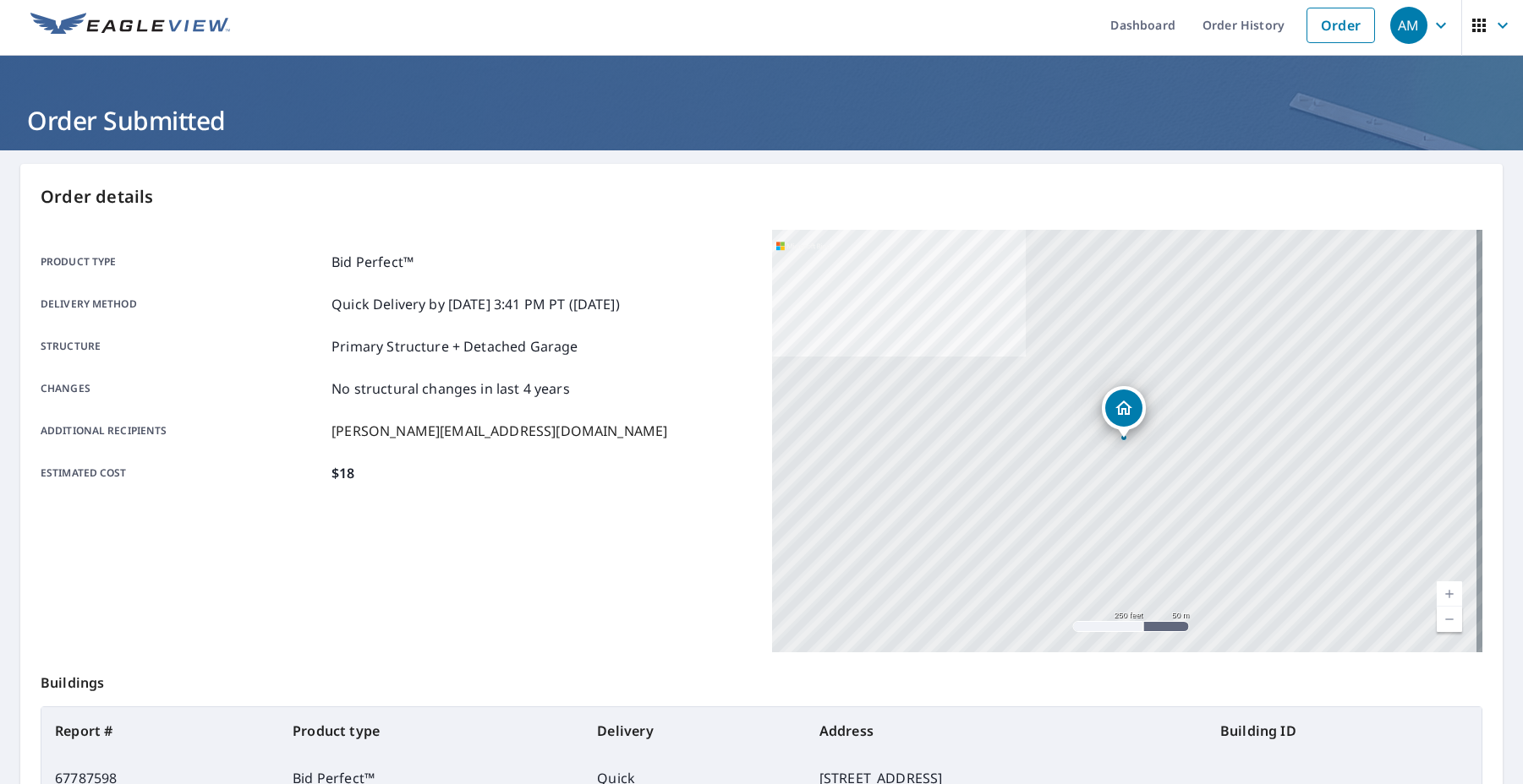
scroll to position [7, 0]
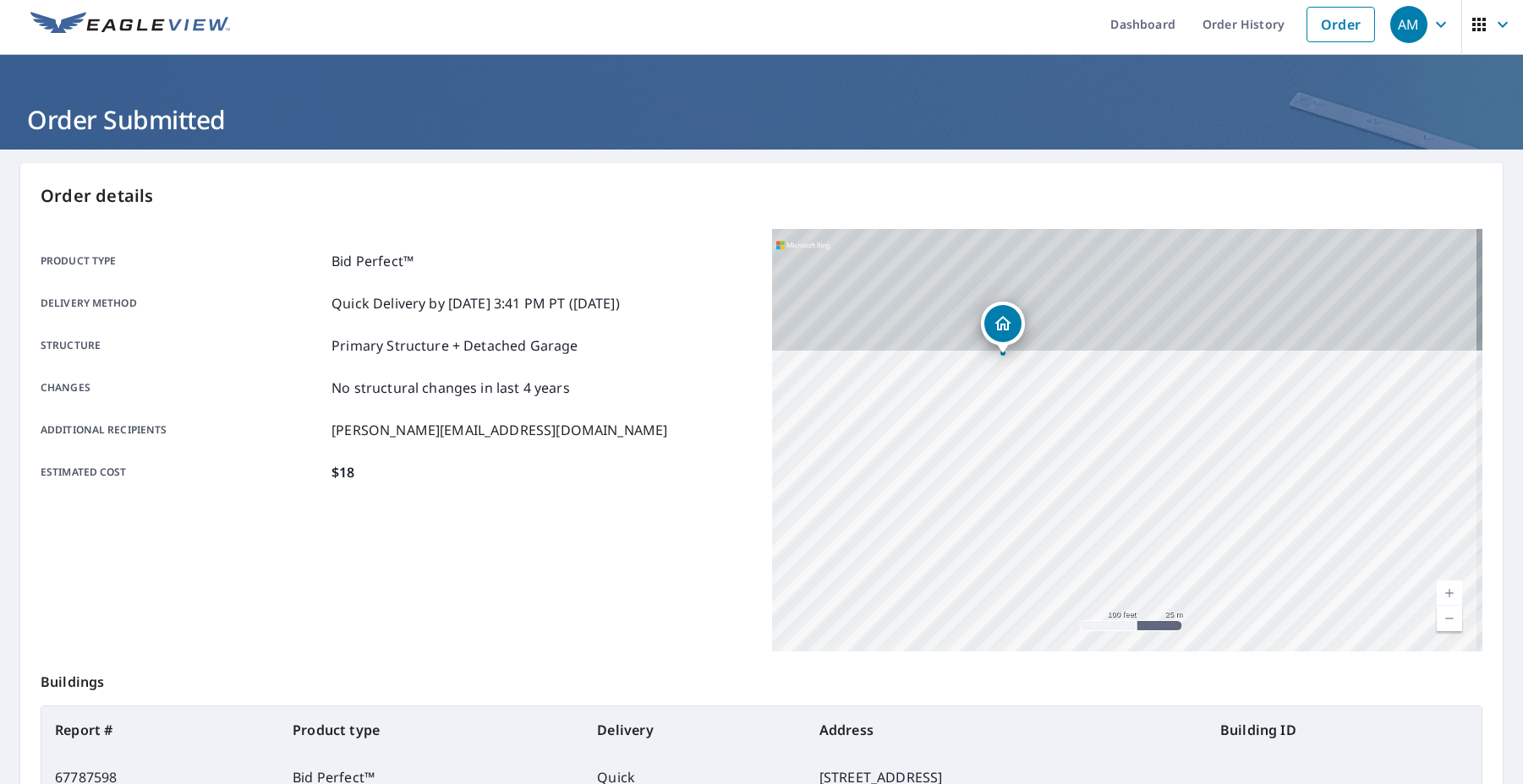
drag, startPoint x: 951, startPoint y: 320, endPoint x: 1133, endPoint y: 507, distance: 260.9
click at [1149, 533] on div "[STREET_ADDRESS]" at bounding box center [1127, 439] width 711 height 422
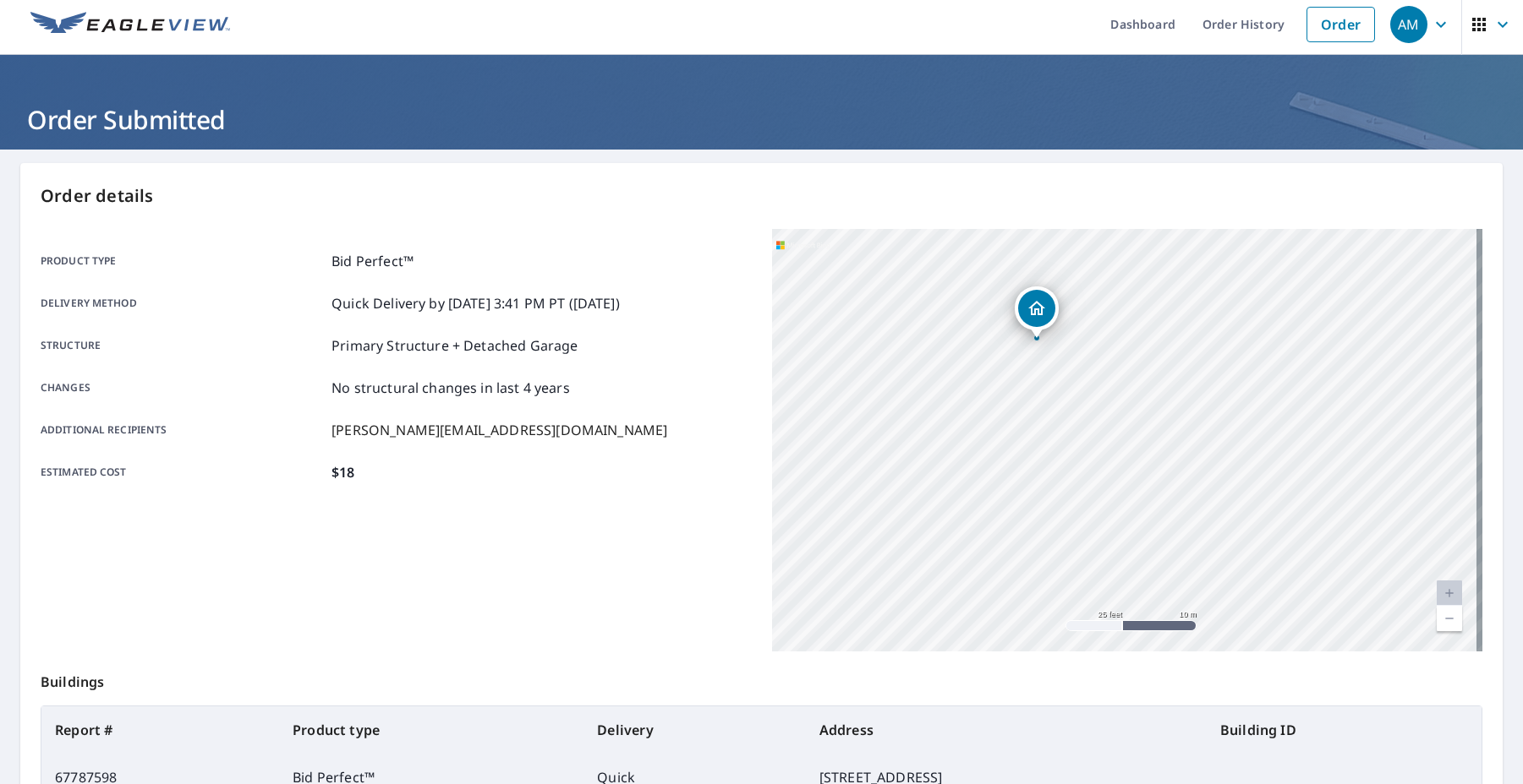
drag, startPoint x: 888, startPoint y: 431, endPoint x: 1160, endPoint y: 407, distance: 273.1
click at [1160, 408] on div "[STREET_ADDRESS]" at bounding box center [1127, 439] width 711 height 422
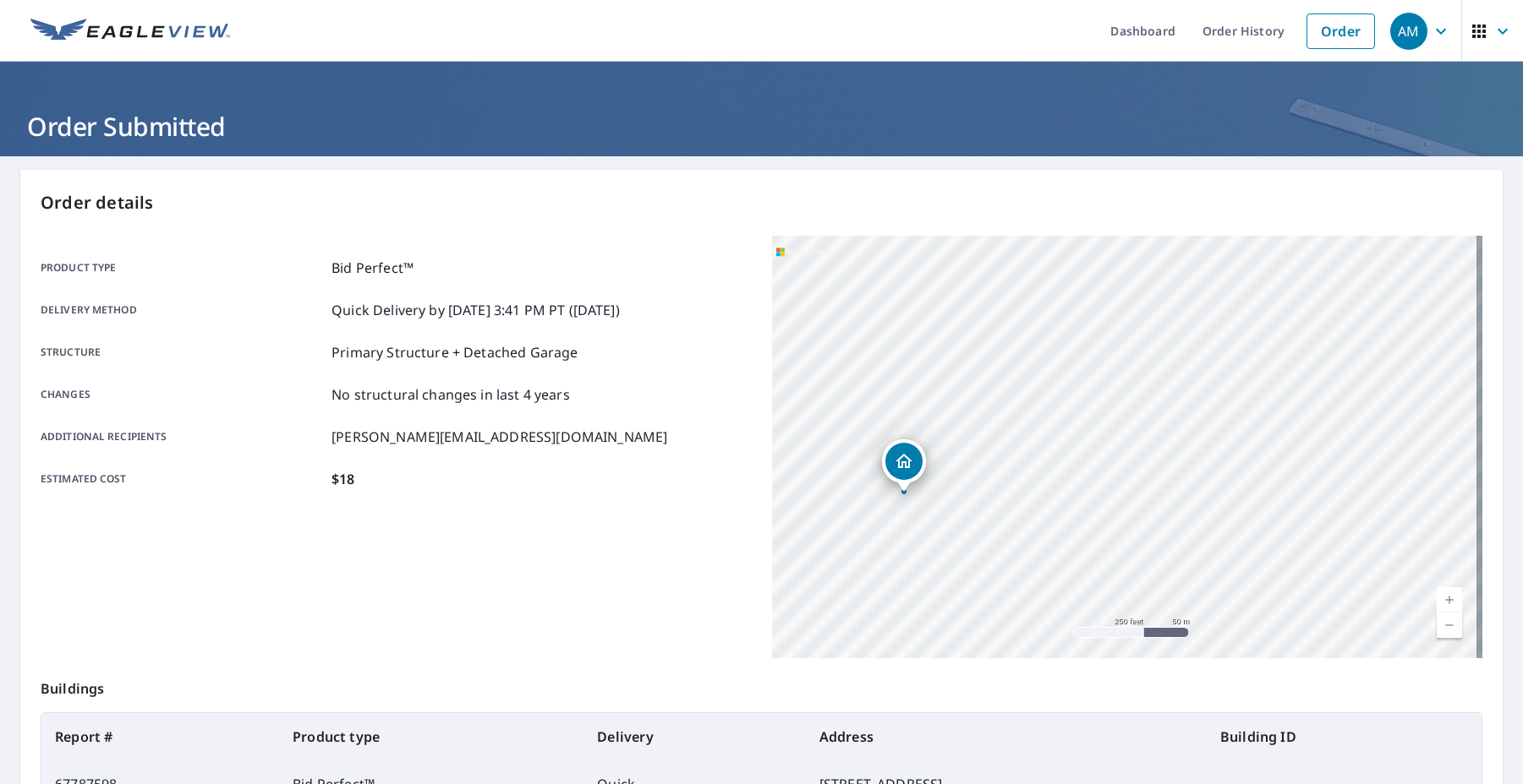
scroll to position [211, 0]
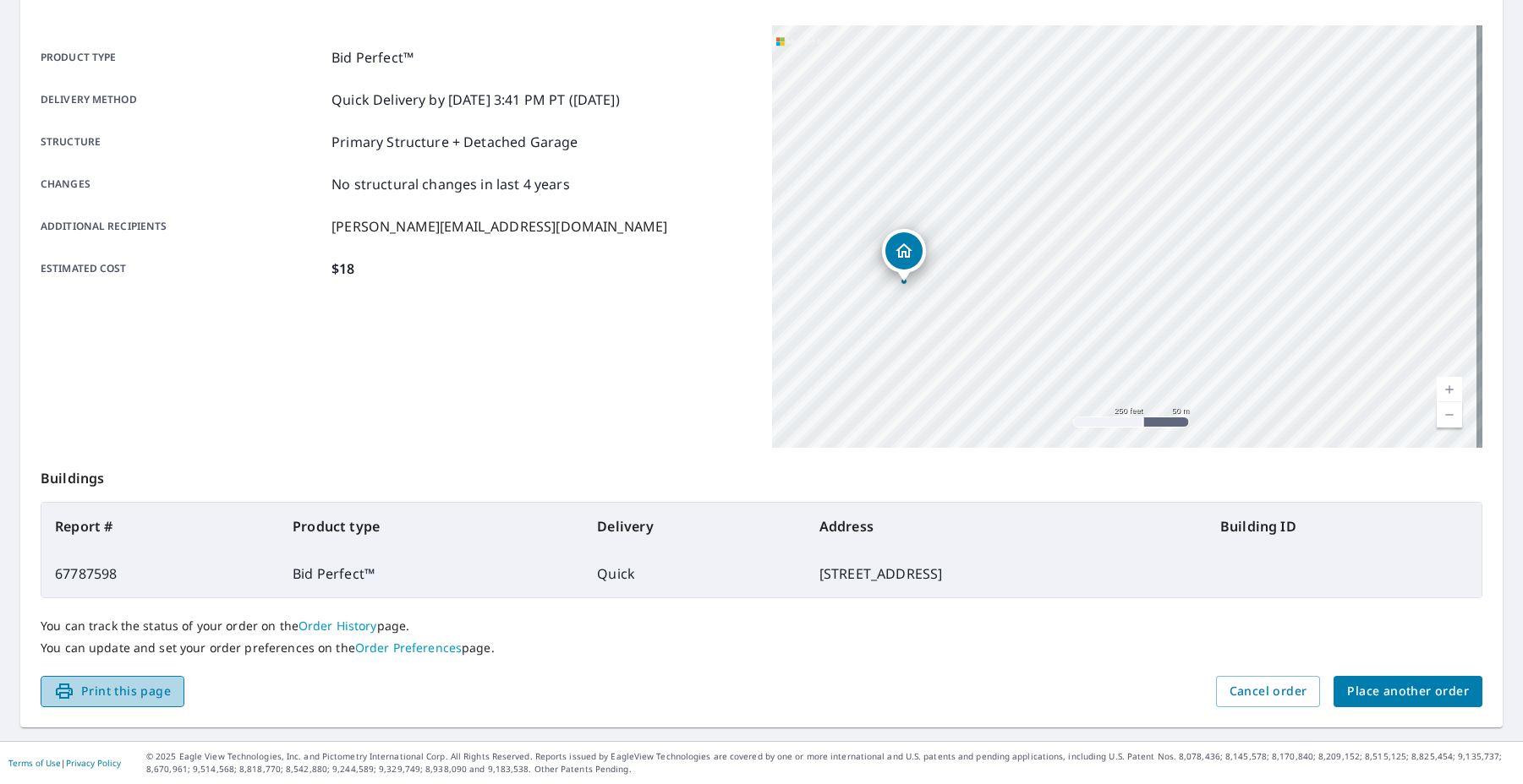
click at [152, 698] on span "Print this page" at bounding box center [113, 691] width 117 height 21
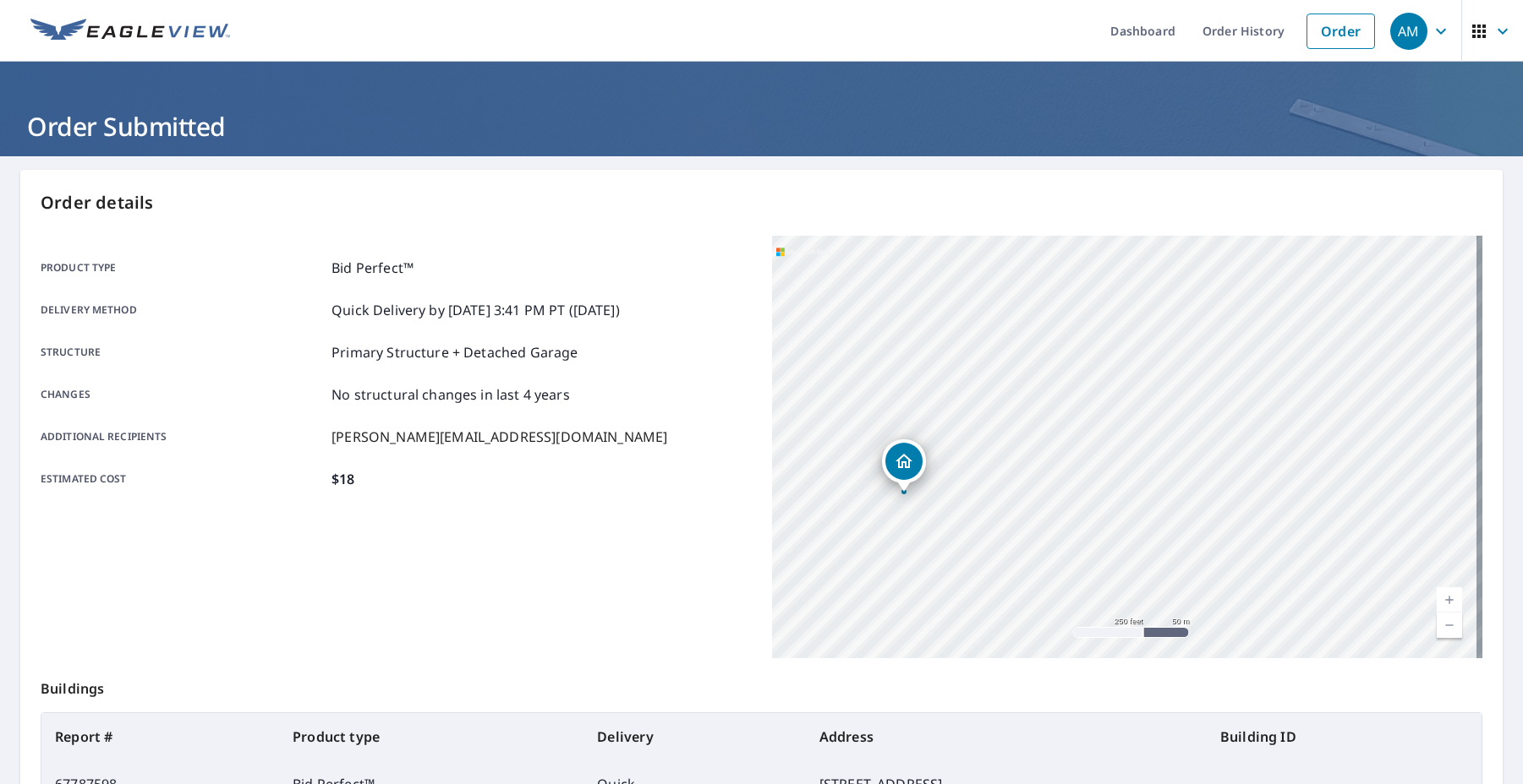
click at [134, 29] on img at bounding box center [130, 31] width 200 height 25
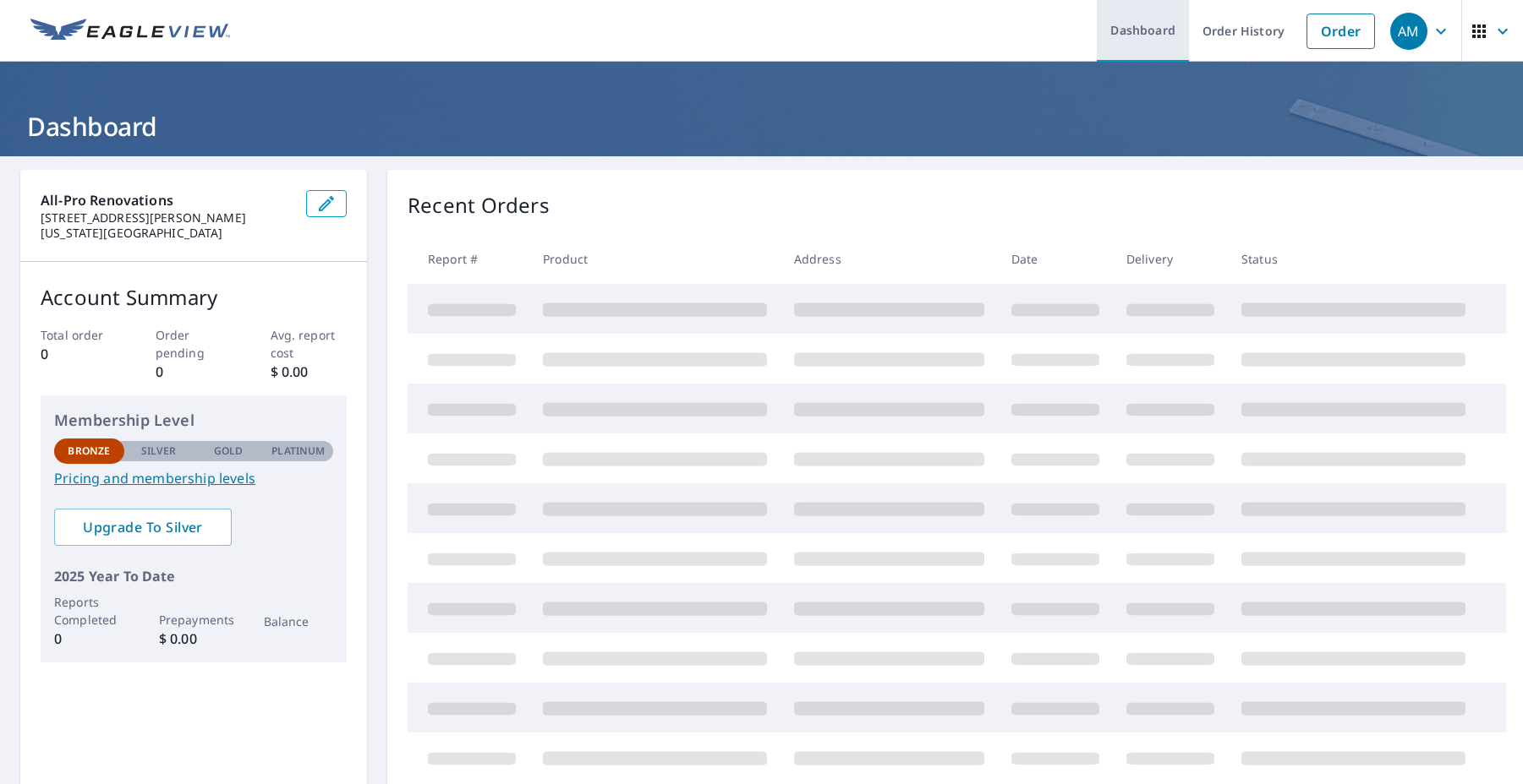
click at [1160, 34] on link "Dashboard" at bounding box center [1143, 30] width 92 height 62
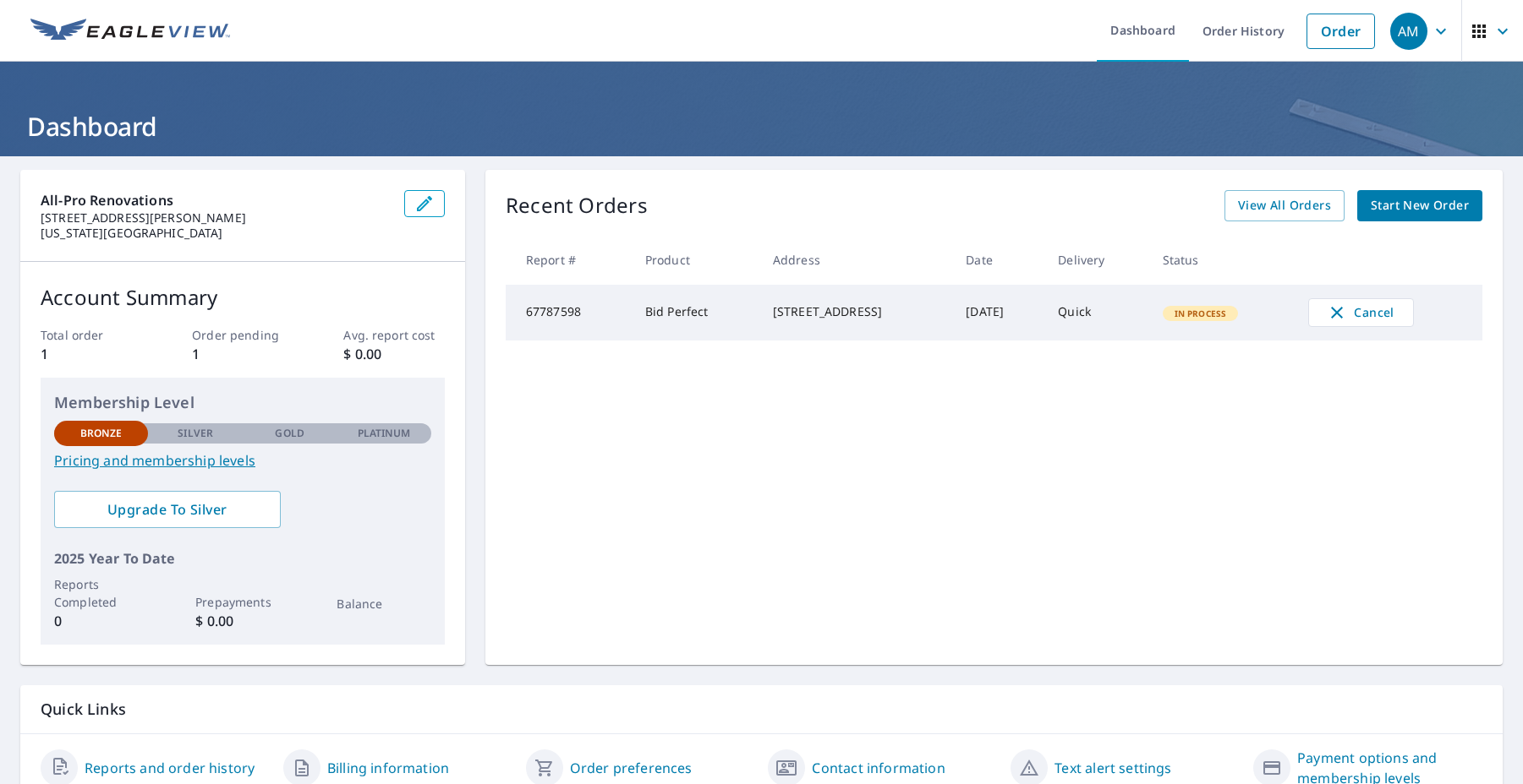
click at [1214, 312] on span "In Process" at bounding box center [1200, 313] width 73 height 12
click at [1324, 309] on button "Cancel" at bounding box center [1360, 312] width 106 height 29
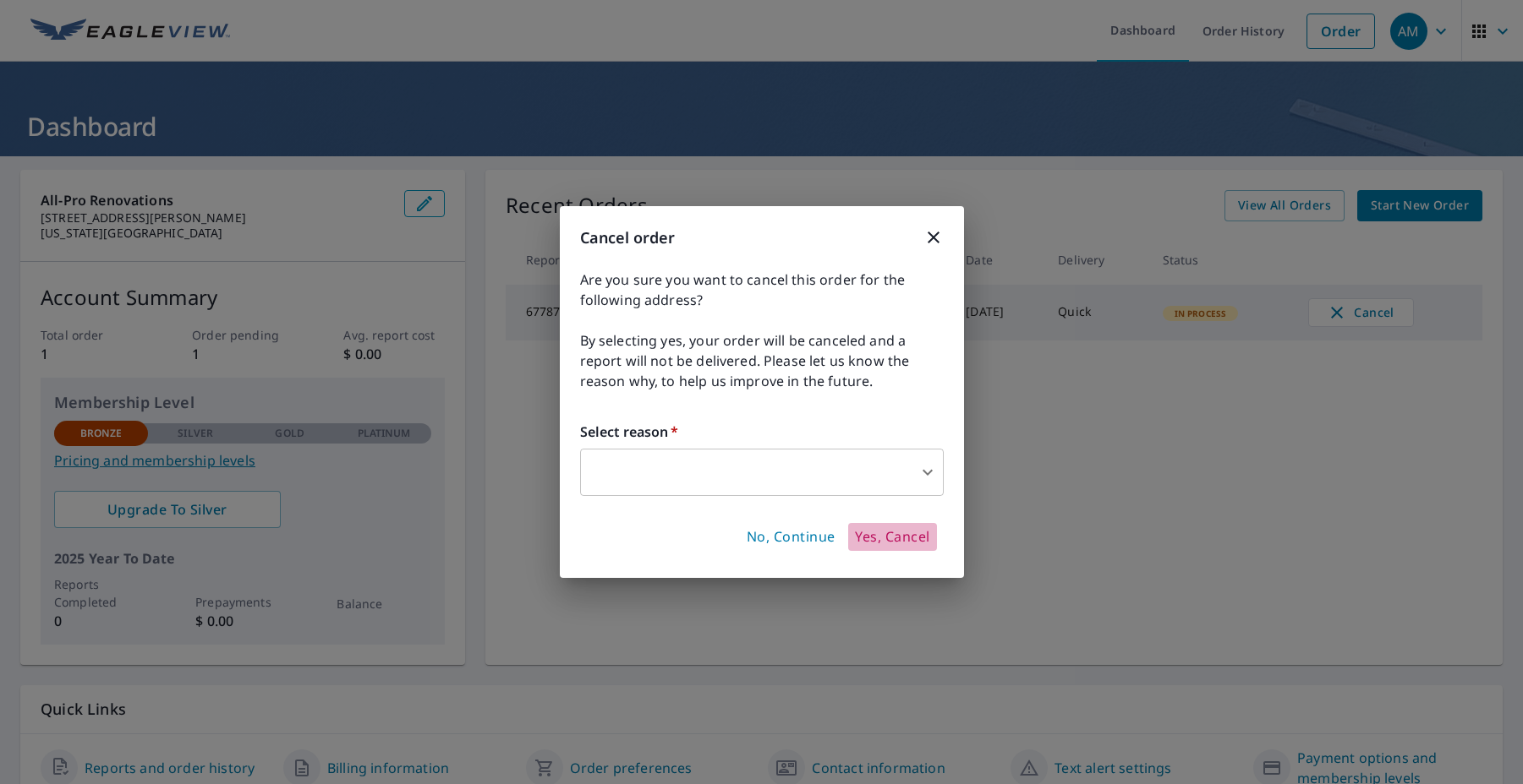
click at [908, 536] on span "Yes, Cancel" at bounding box center [892, 538] width 75 height 19
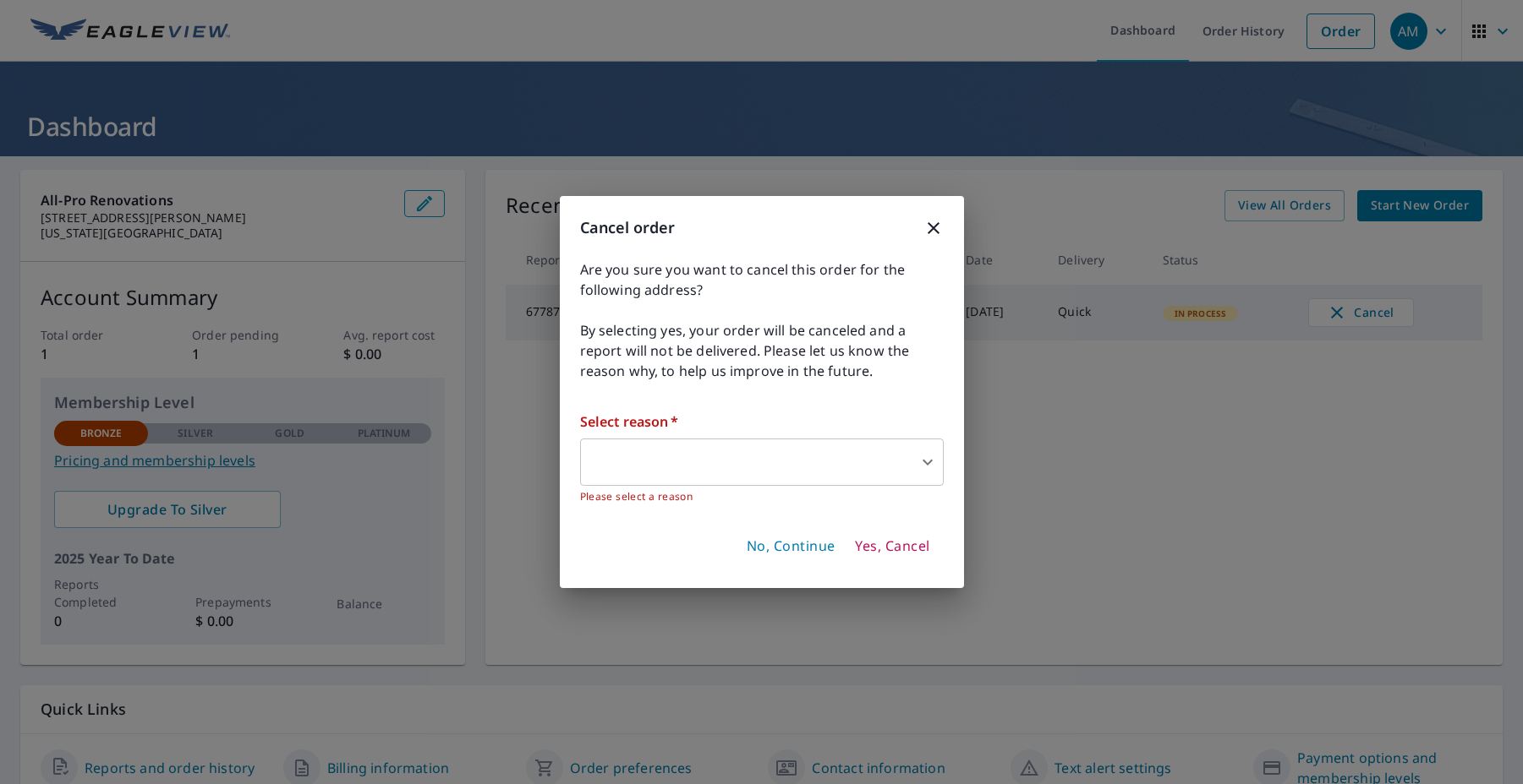
click at [855, 463] on body "AM AM Dashboard Order History Order AM Dashboard All-Pro Renovations 465 S Park…" at bounding box center [762, 392] width 1523 height 784
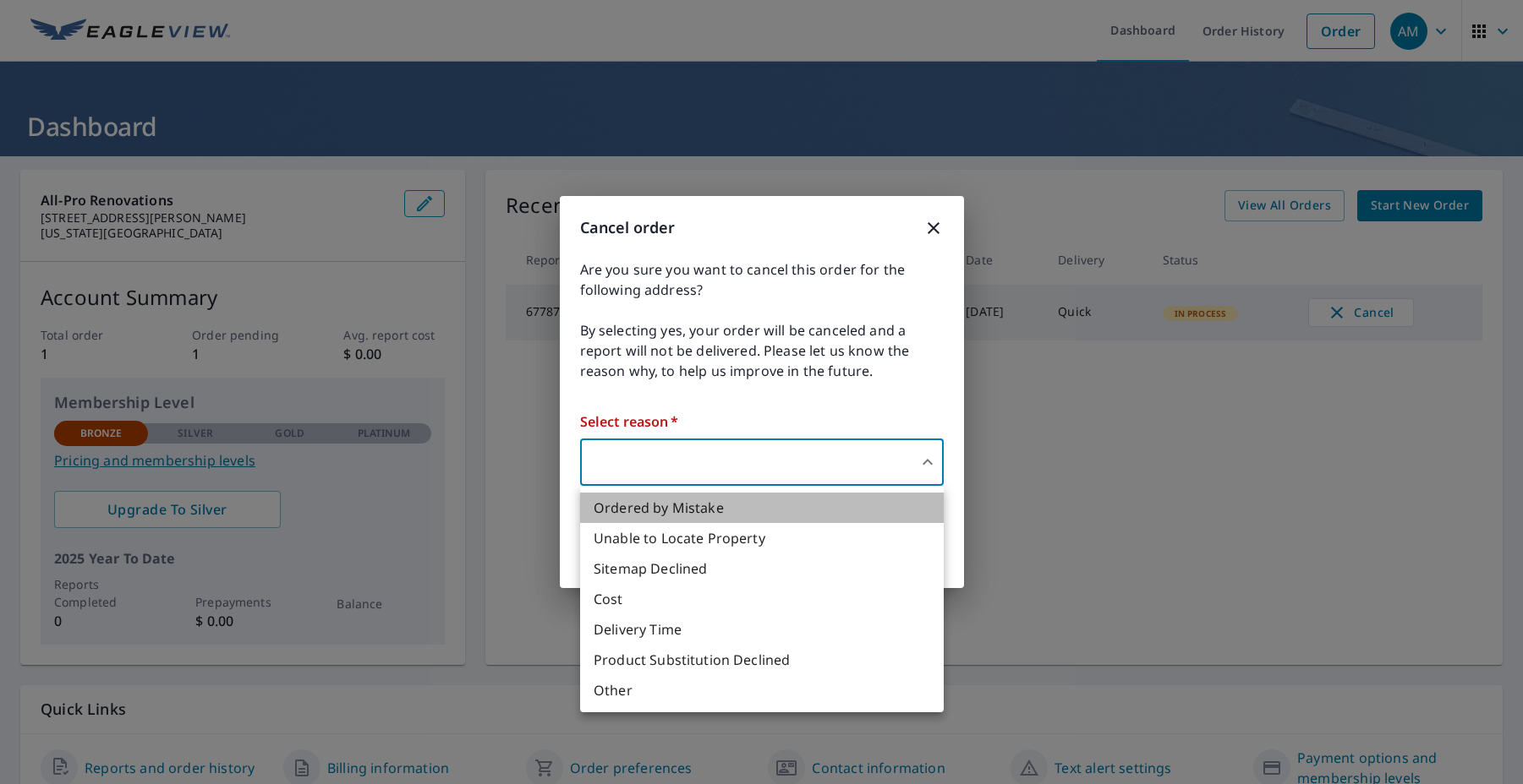
click at [713, 518] on li "Ordered by Mistake" at bounding box center [762, 508] width 363 height 30
type input "30"
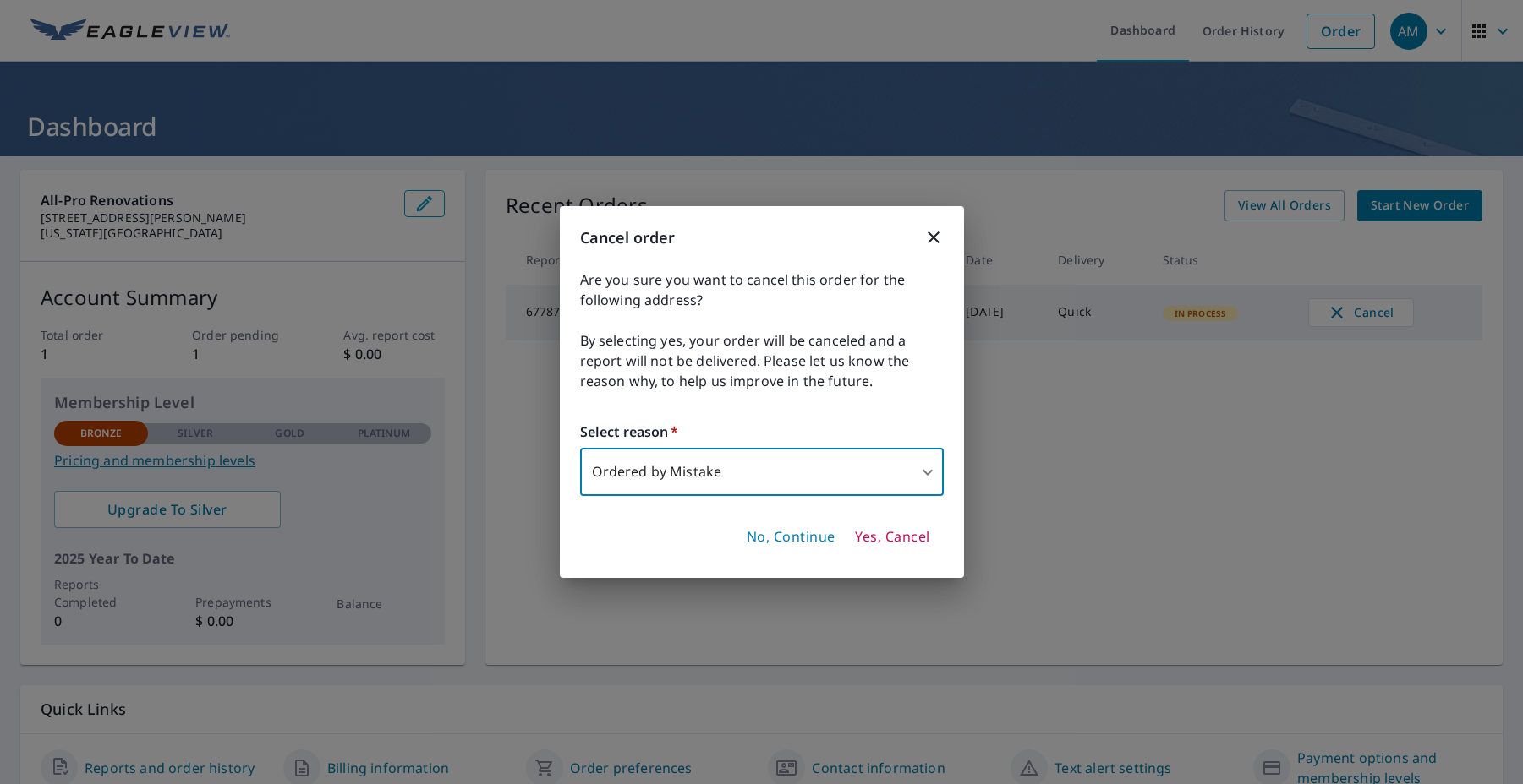
click at [915, 540] on span "Yes, Cancel" at bounding box center [892, 538] width 75 height 19
